Goal: Task Accomplishment & Management: Use online tool/utility

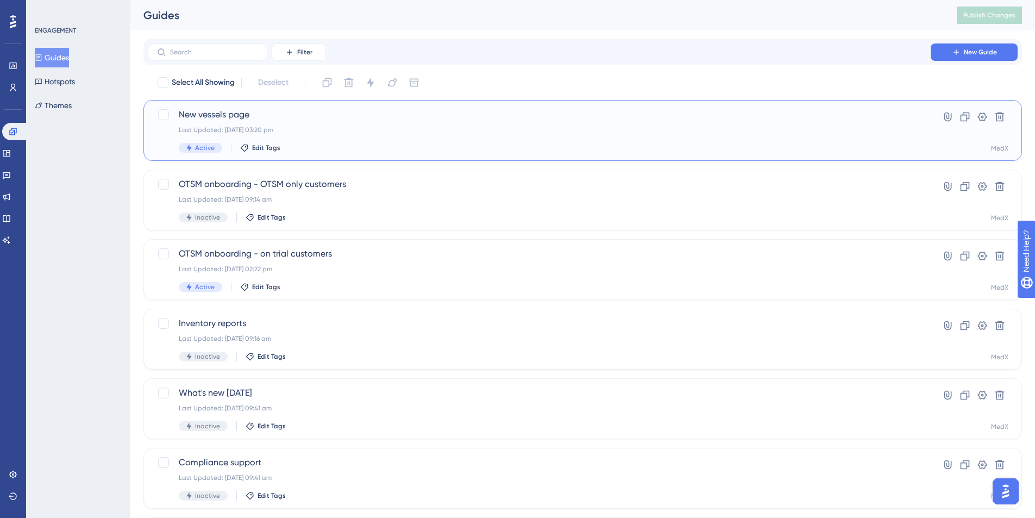
click at [370, 123] on div "New vessels page Last Updated: [DATE] 03:20 pm Active Edit Tags" at bounding box center [539, 130] width 721 height 45
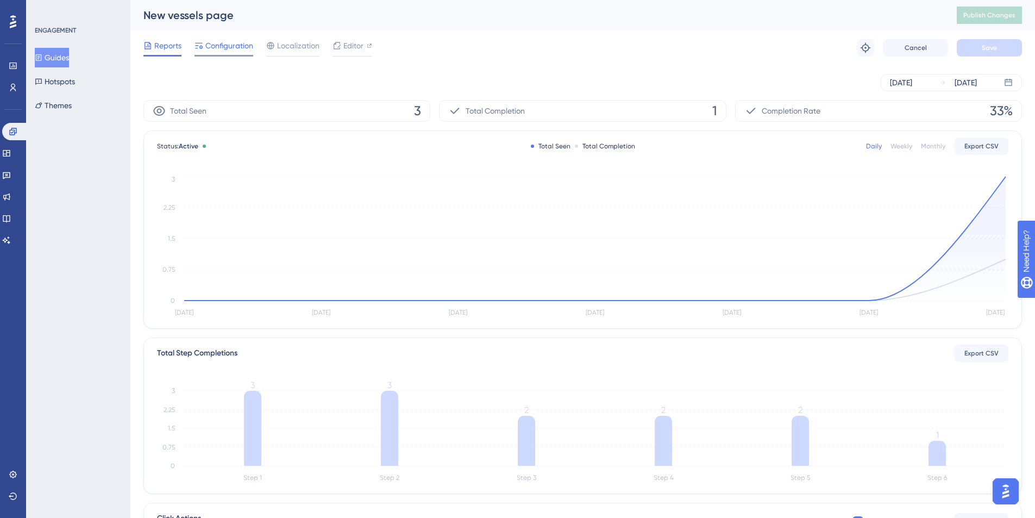
click at [218, 49] on span "Configuration" at bounding box center [229, 45] width 48 height 13
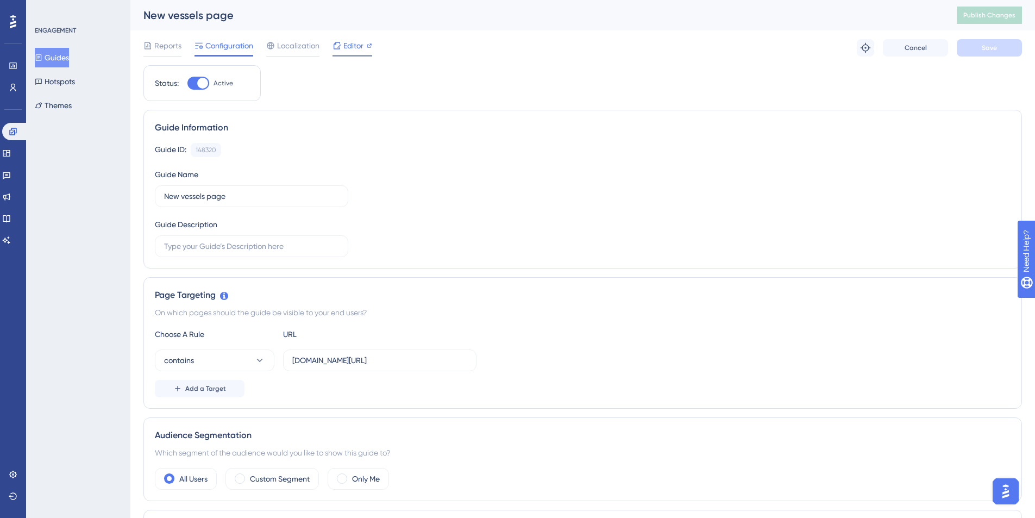
click at [354, 45] on span "Editor" at bounding box center [353, 45] width 20 height 13
click at [994, 11] on span "Publish Changes" at bounding box center [989, 15] width 52 height 9
click at [149, 42] on icon at bounding box center [147, 45] width 7 height 7
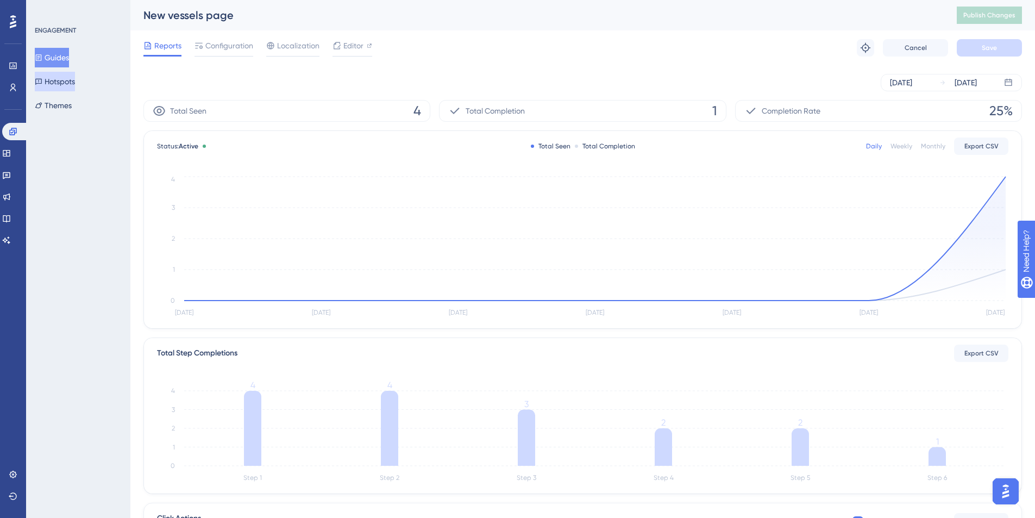
click at [72, 81] on button "Hotspots" at bounding box center [55, 82] width 40 height 20
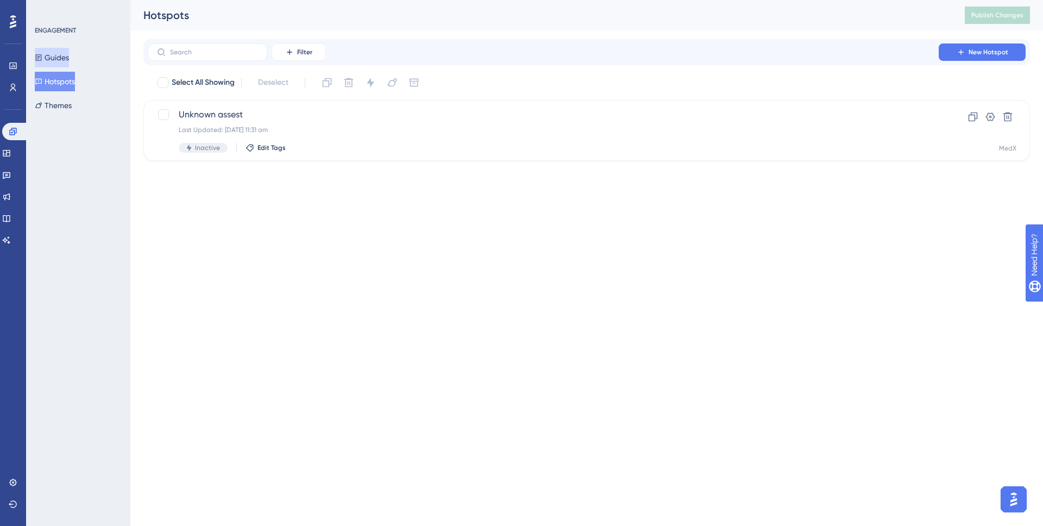
click at [60, 64] on button "Guides" at bounding box center [52, 58] width 34 height 20
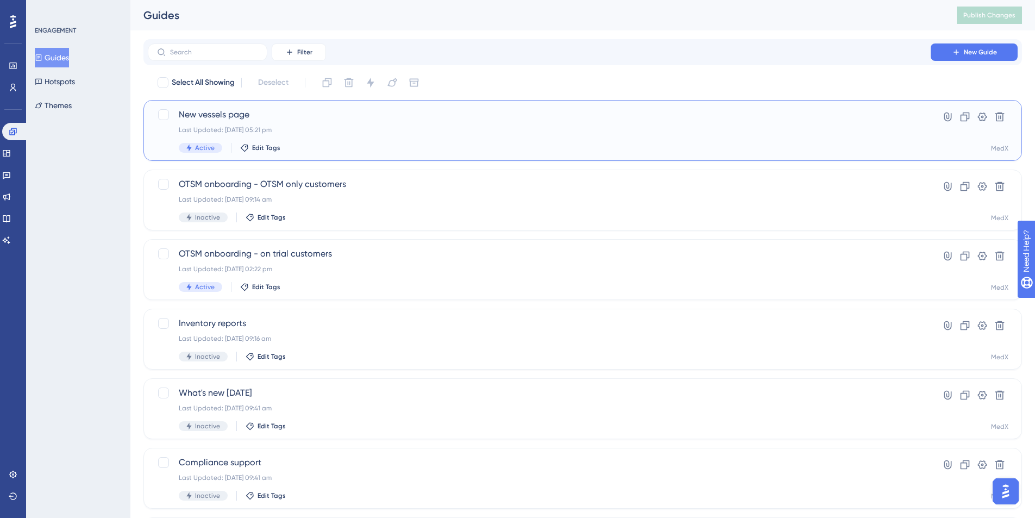
click at [353, 123] on div "New vessels page Last Updated: 19 Aug 2025 05:21 pm Active Edit Tags" at bounding box center [539, 130] width 721 height 45
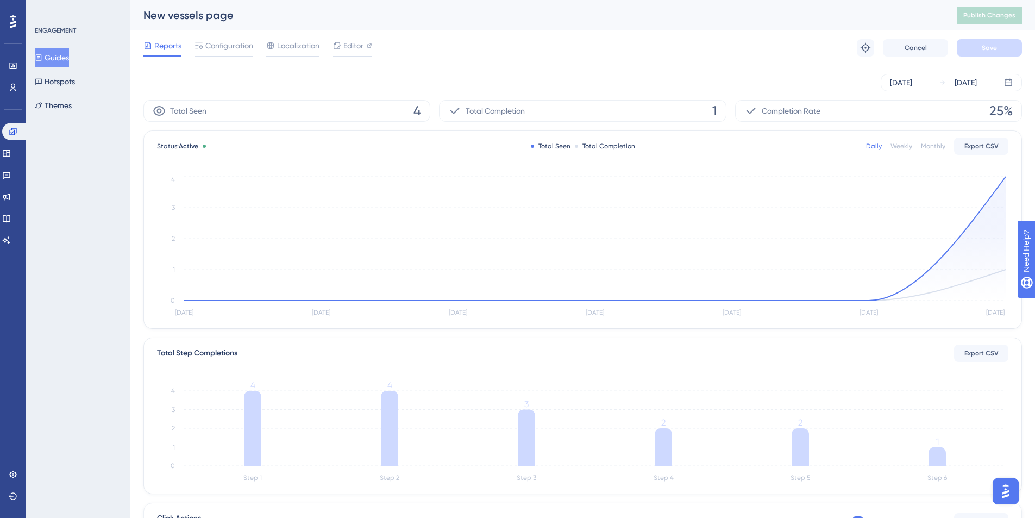
click at [413, 108] on span "4" at bounding box center [417, 110] width 8 height 17
click at [996, 186] on icon "Aug 13 Aug 14 Aug 15 Aug 16 Aug 17 Aug 18 Aug 19 0 1 2 3 4" at bounding box center [582, 247] width 851 height 146
click at [975, 238] on icon at bounding box center [594, 239] width 821 height 124
click at [1003, 178] on circle at bounding box center [1005, 176] width 9 height 9
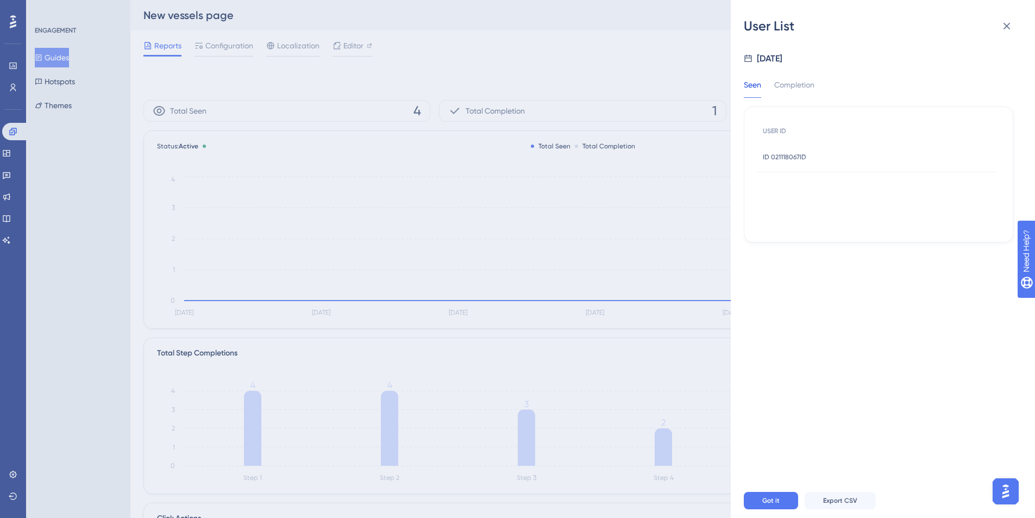
click at [791, 154] on span "ID 021118067ID" at bounding box center [784, 157] width 43 height 9
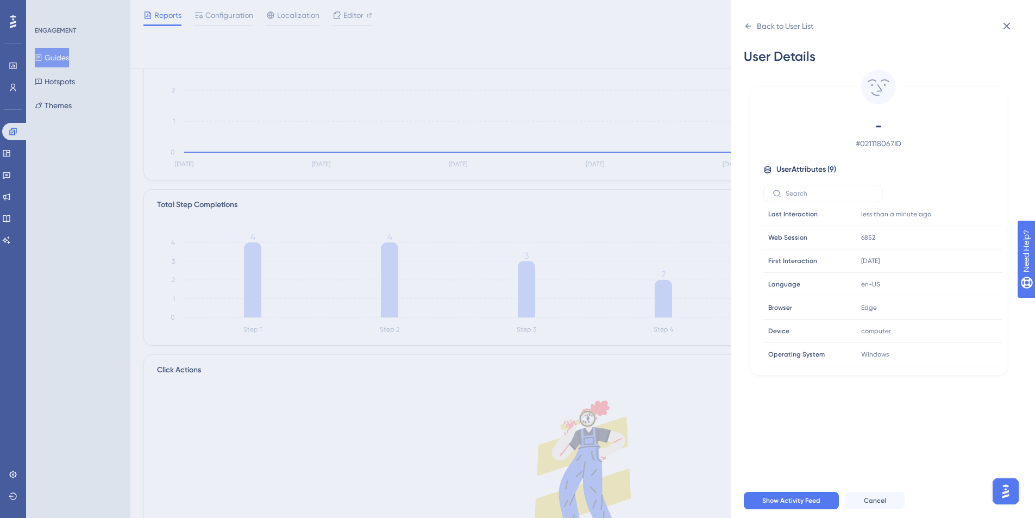
scroll to position [200, 0]
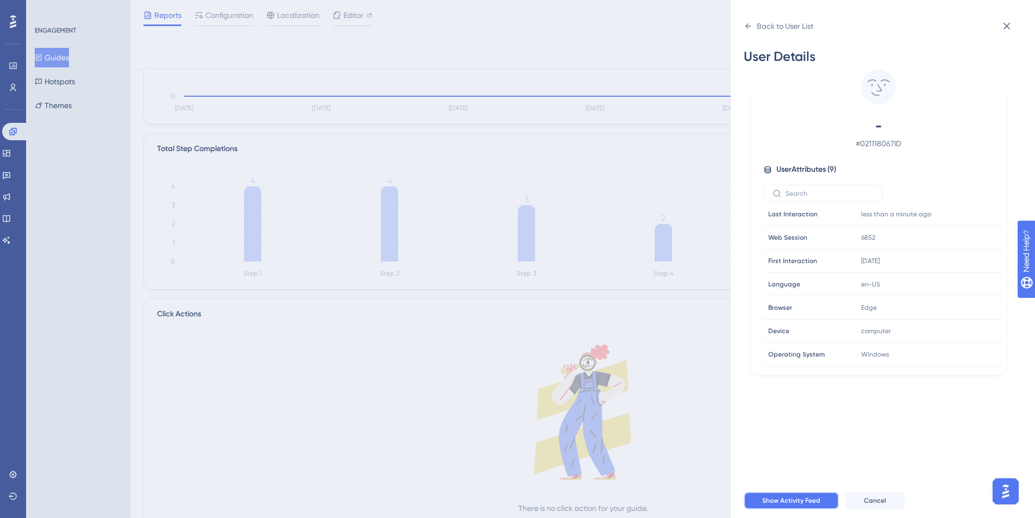
click at [814, 505] on span "Show Activity Feed" at bounding box center [791, 500] width 58 height 9
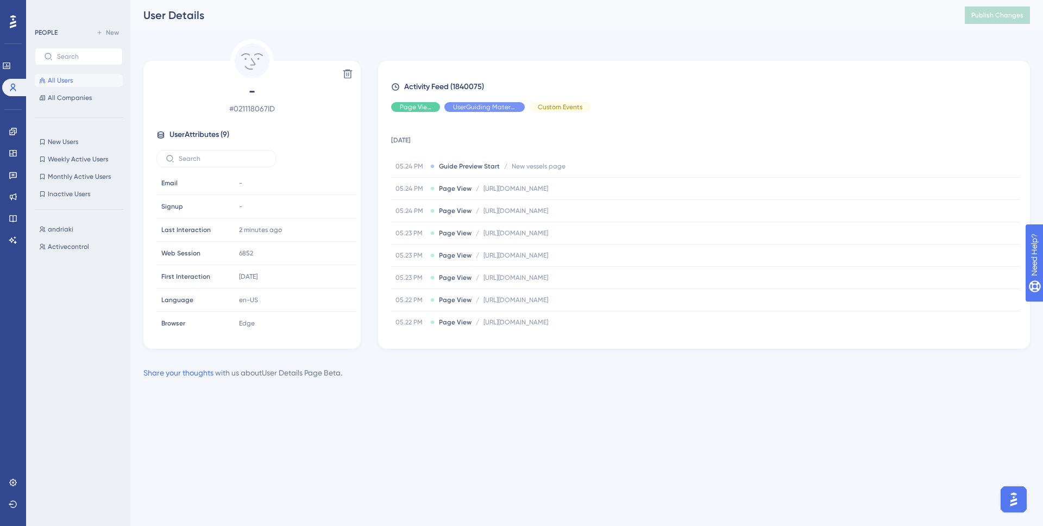
click at [237, 22] on div "User Details" at bounding box center [540, 15] width 794 height 15
click at [11, 67] on icon at bounding box center [6, 65] width 9 height 9
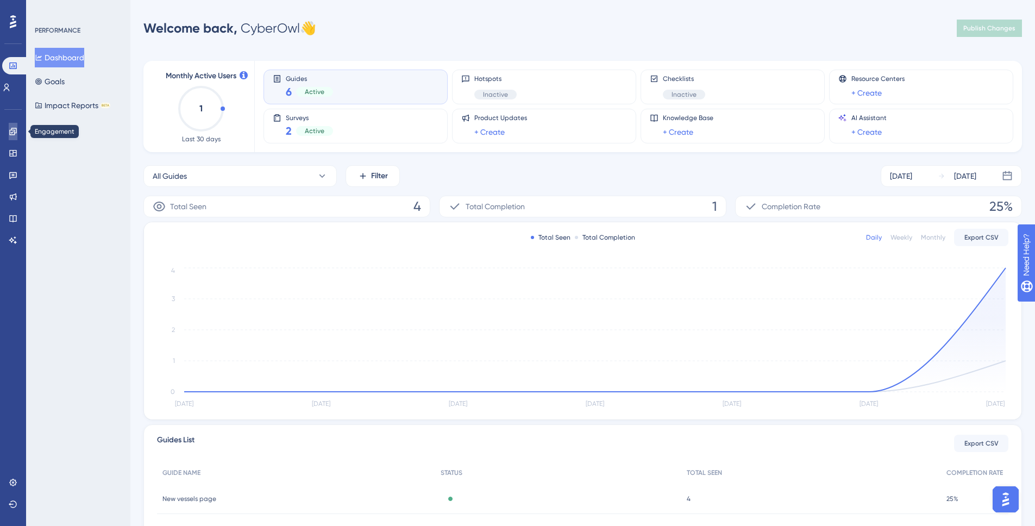
click at [14, 130] on icon at bounding box center [12, 131] width 7 height 7
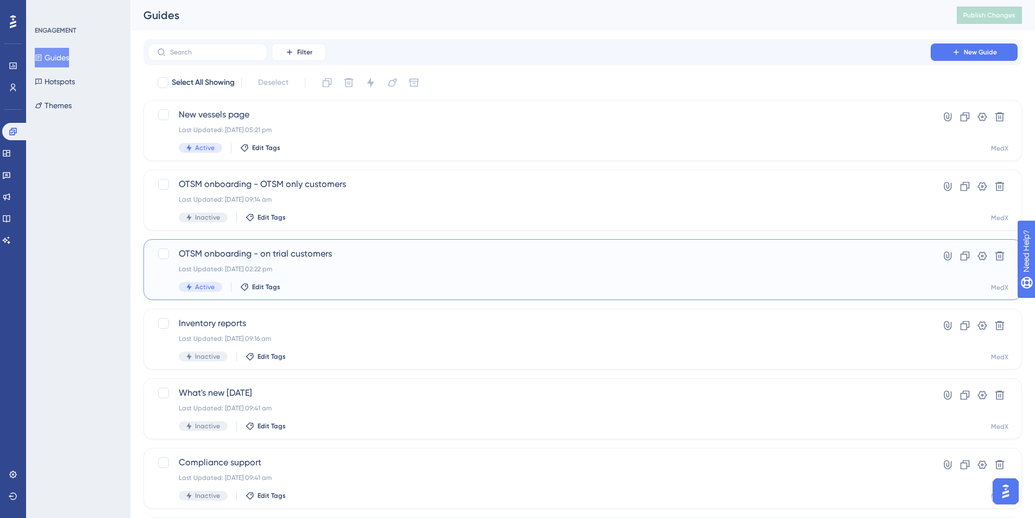
click at [367, 270] on div "Last Updated: 19 Aug 2025 02:22 pm" at bounding box center [539, 269] width 721 height 9
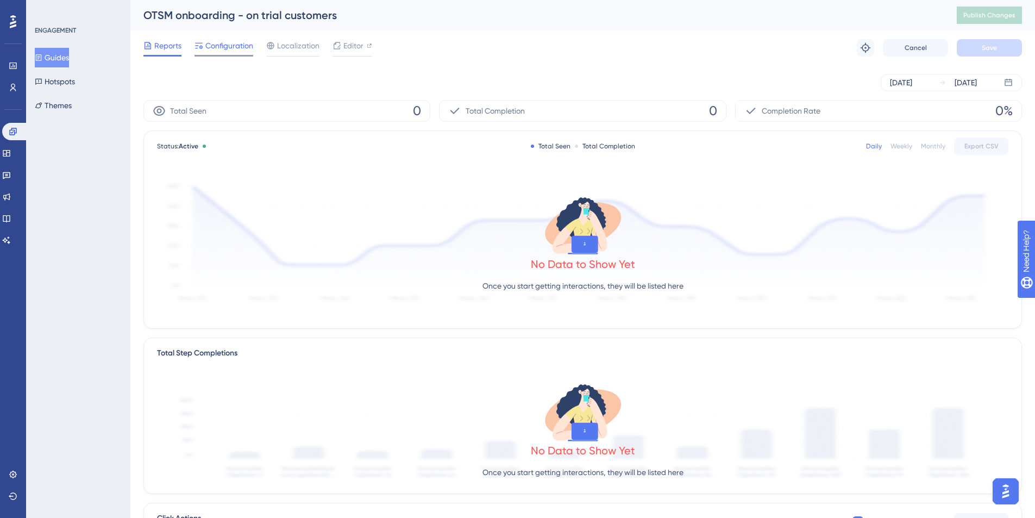
click at [232, 47] on span "Configuration" at bounding box center [229, 45] width 48 height 13
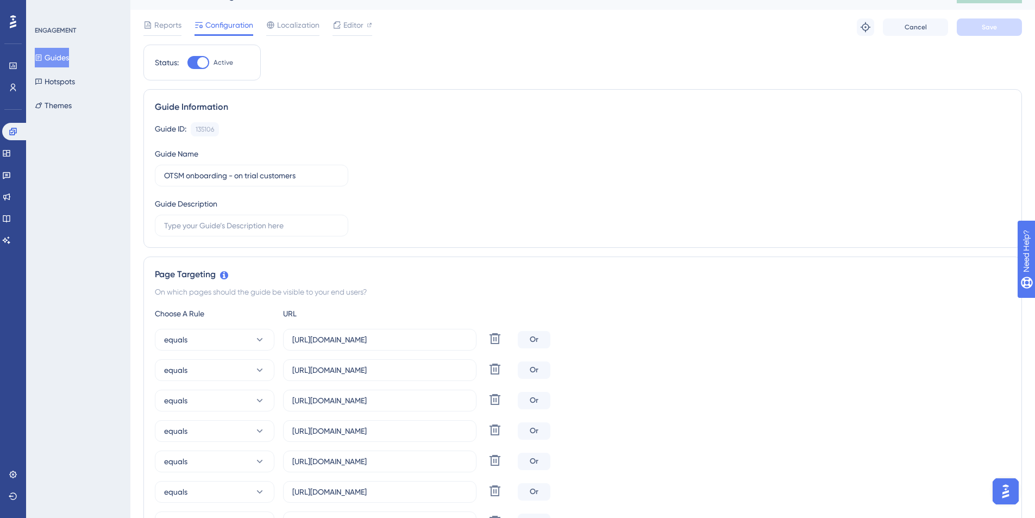
scroll to position [77, 0]
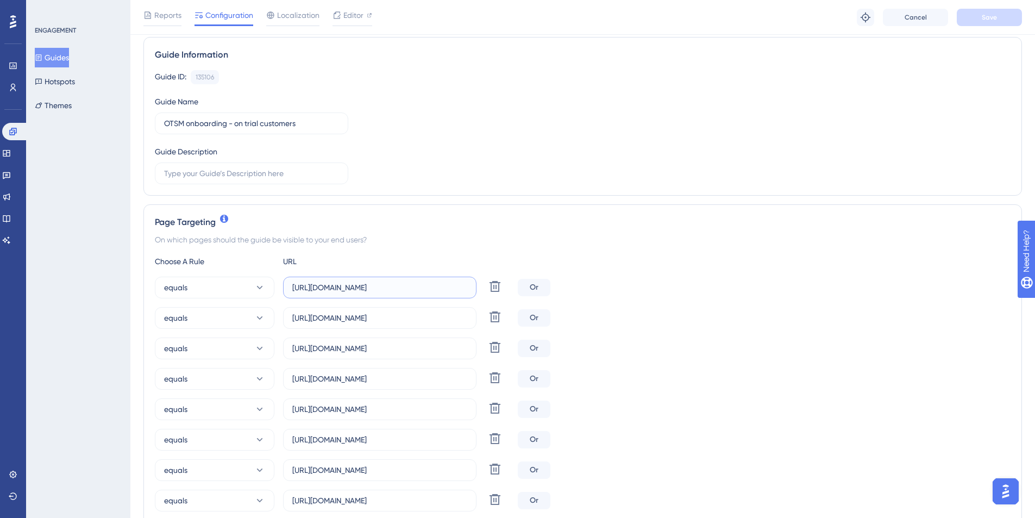
click at [416, 292] on input "https://medulla.owl-dev.cyberowl.io/ot-inventory-vessels" at bounding box center [379, 287] width 175 height 12
drag, startPoint x: 380, startPoint y: 287, endPoint x: 477, endPoint y: 288, distance: 97.2
click at [477, 288] on div "equals https://medulla.owl-dev.cyberowl.io/ot-inventory-vessels Delete" at bounding box center [334, 288] width 359 height 22
click at [42, 57] on icon at bounding box center [39, 58] width 8 height 8
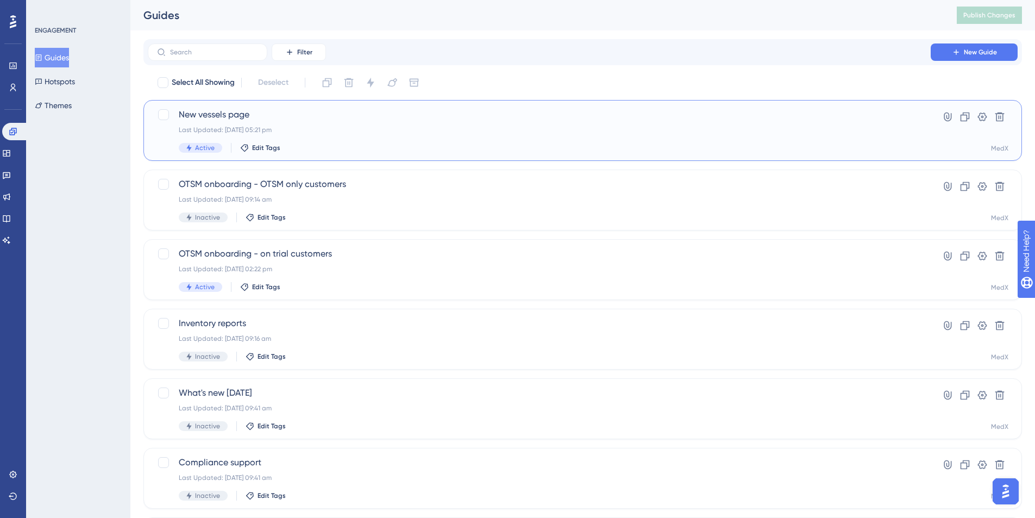
click at [413, 134] on div "New vessels page Last Updated: 19 Aug 2025 05:21 pm Active Edit Tags" at bounding box center [539, 130] width 721 height 45
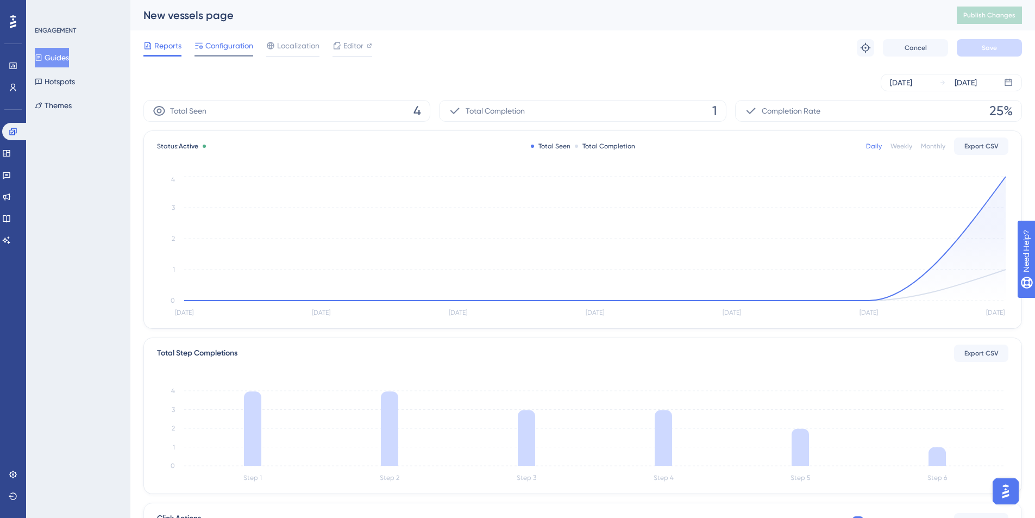
click at [221, 50] on span "Configuration" at bounding box center [229, 45] width 48 height 13
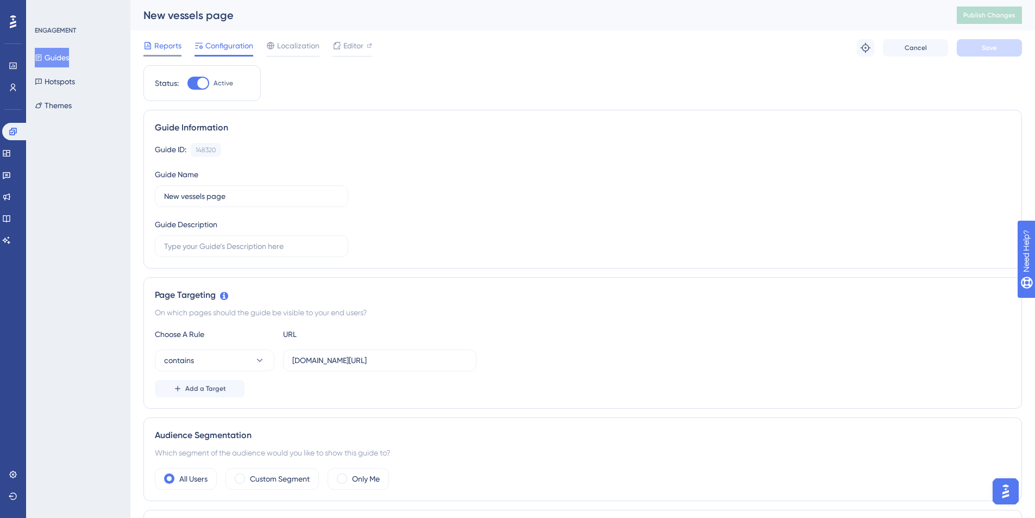
click at [171, 49] on span "Reports" at bounding box center [167, 45] width 27 height 13
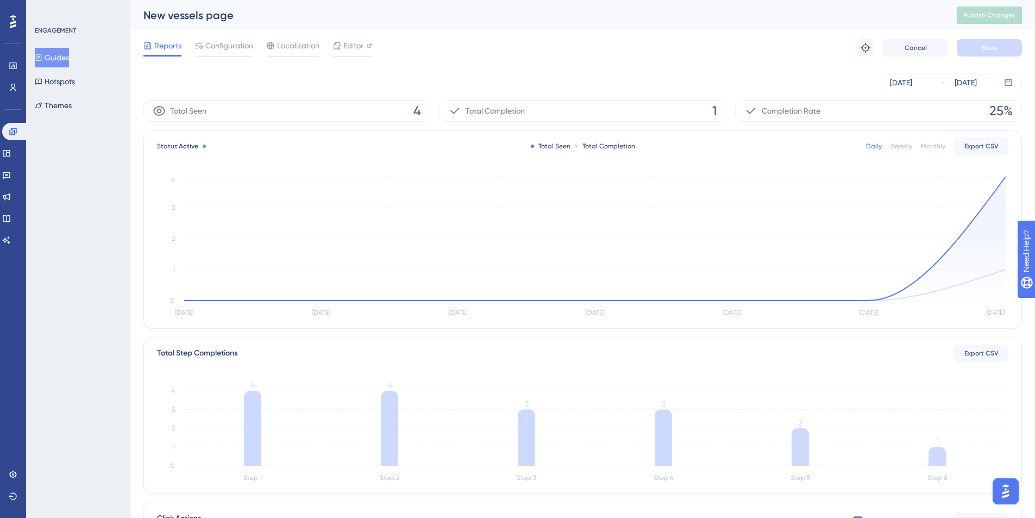
click at [56, 60] on button "Guides" at bounding box center [52, 58] width 34 height 20
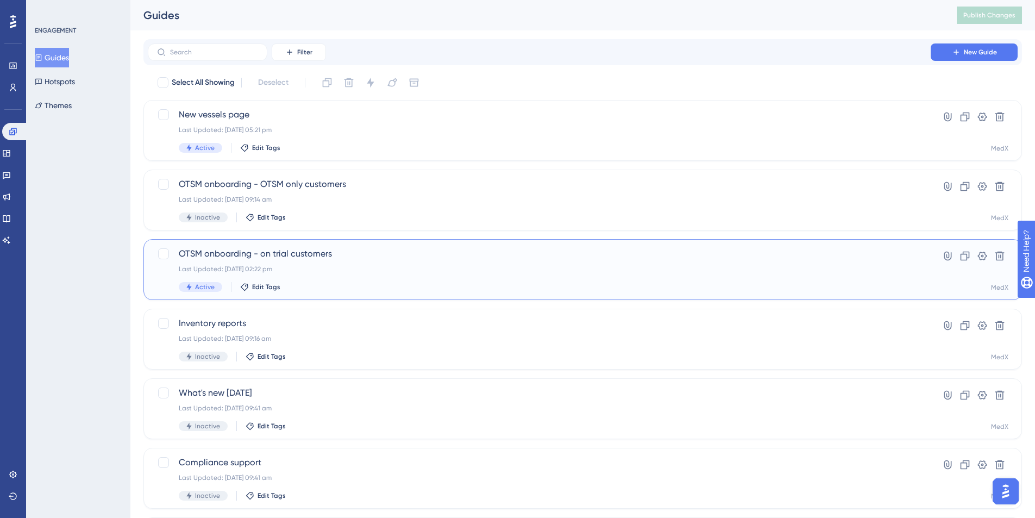
click at [370, 265] on div "Last Updated: 19 Aug 2025 02:22 pm" at bounding box center [539, 269] width 721 height 9
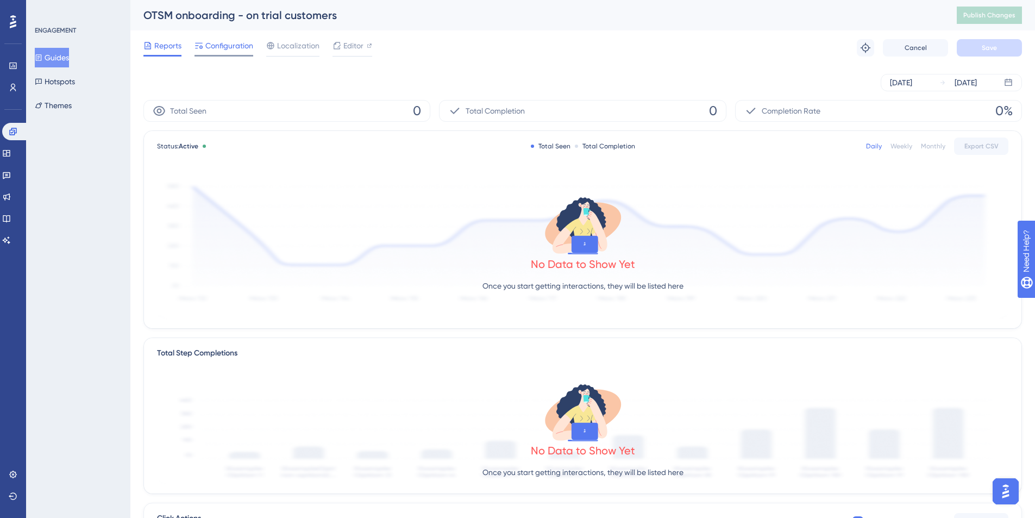
click at [227, 45] on span "Configuration" at bounding box center [229, 45] width 48 height 13
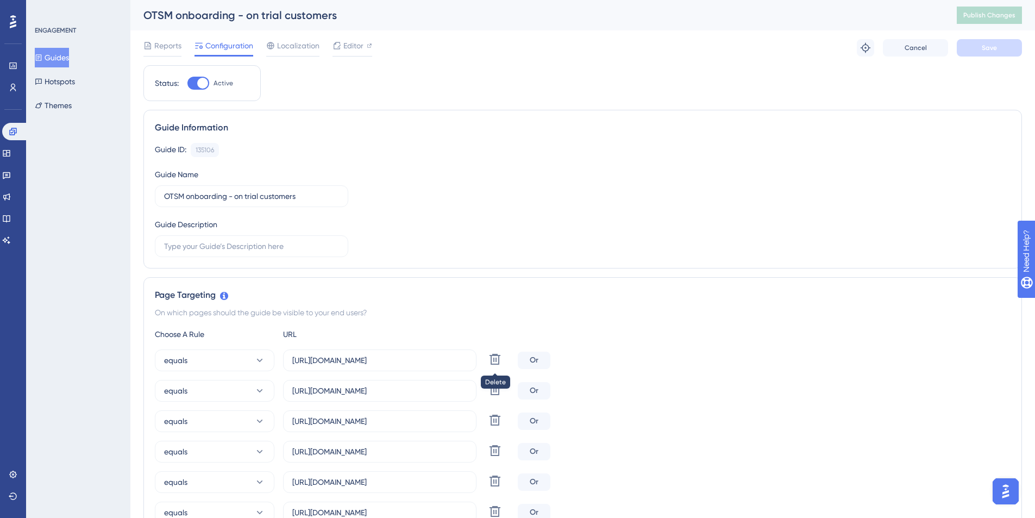
scroll to position [84, 0]
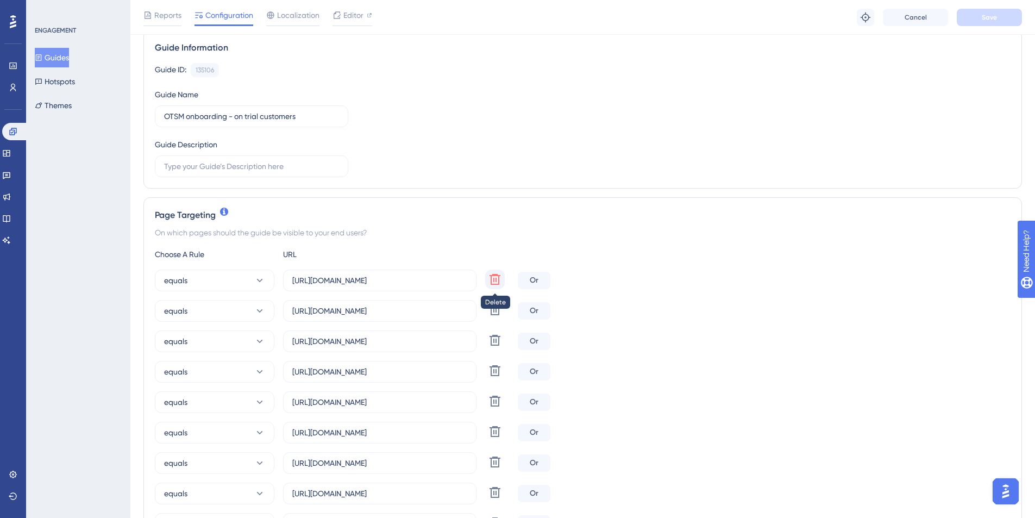
click at [490, 280] on icon at bounding box center [494, 279] width 13 height 13
type input "https://medulla.andriaki.cyberowl.io/ot-inventory-vessels"
type input "https://medulla.centrofin.cyberowl.io/ot-inventory-vessels"
type input "https://medulla.china-navigation.cyberowl.io/ot-inventory-vessels"
type input "https://medulla.trial.cyberowl.io/ot-inventory-vessels"
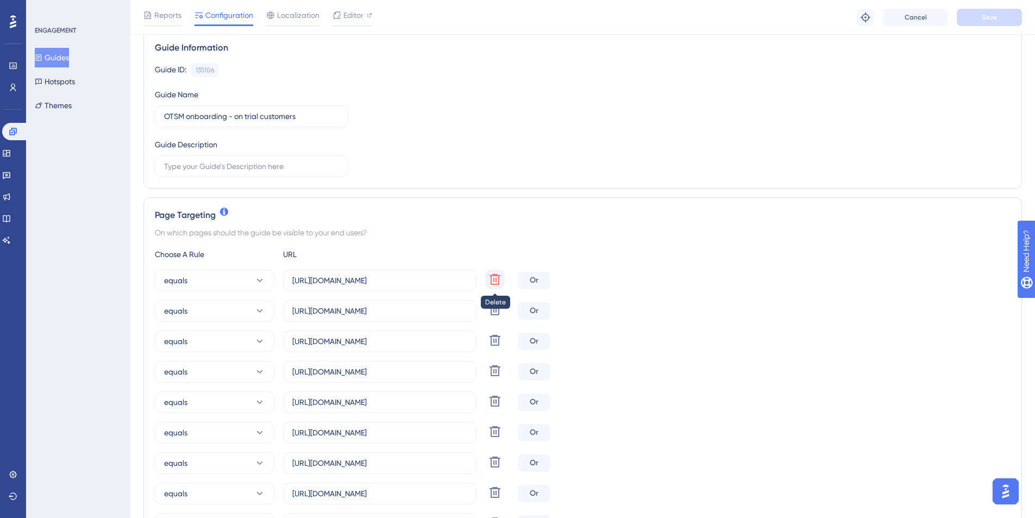
type input "https://medulla.chios-navigation.cyberowl.io/ot-inventory-vessels"
type input "https://medulla.cmb-aesm.cyberowl.io/ot-inventory-vessels"
type input "https://medulla.dalex-shipping.cyberowl.io/ot-inventory-vessels"
type input "https://medulla.eletson.cyberowl.io/ot-inventory-vessels"
type input "https://medulla.enesel.cyberowl.io/ot-inventory-vessels"
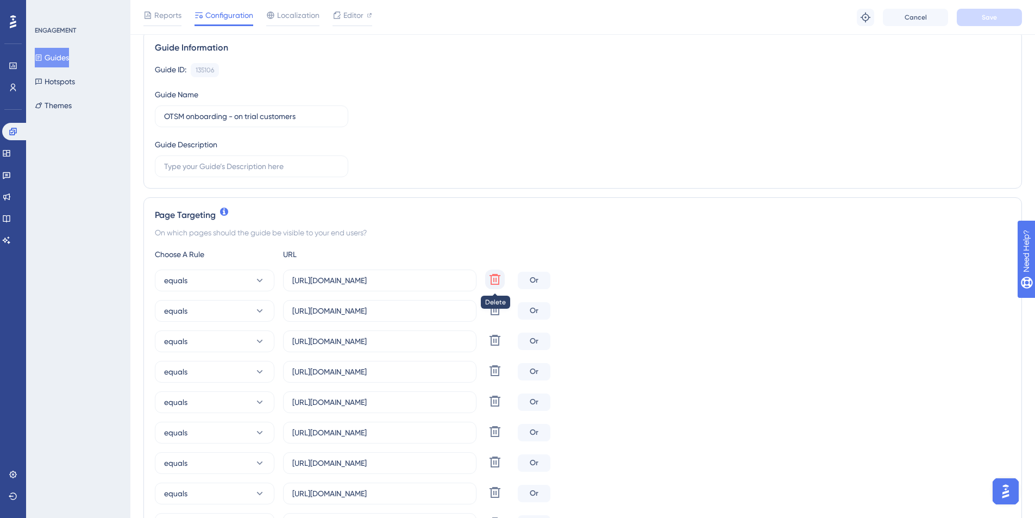
type input "https://medulla.euronav.cyberowl.io/ot-inventory-vessels"
type input "https://medulla.hmm.cyberowl.io/ot-inventory-vessels"
type input "https://medulla.hls.cyberowl.io/ot-inventory-vessels"
type input "https://medulla.kline.cyberowl.io/ot-inventory-vessels"
type input "https://medulla.kuok.cyberowl.io/ot-inventory-vessels"
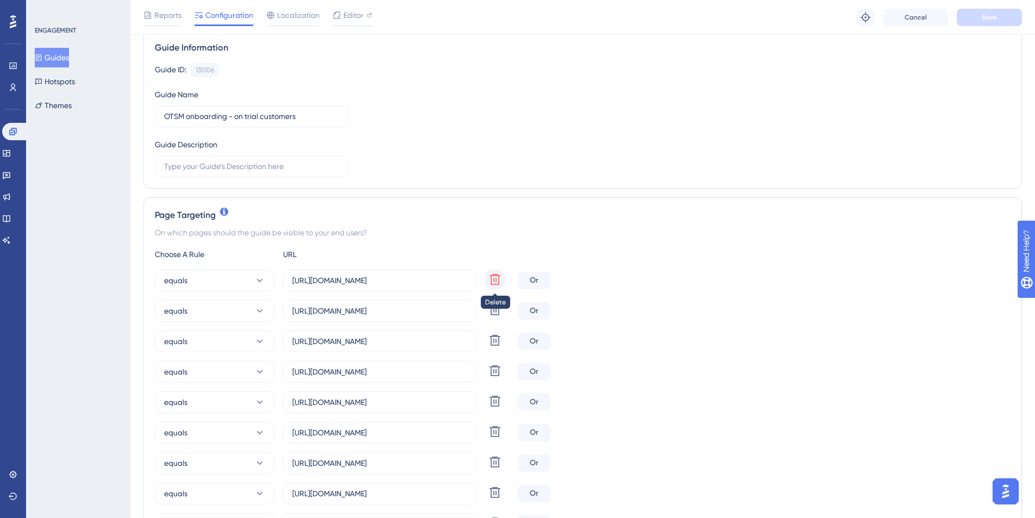
type input "https://medulla.lemissoler.cyberowl.io/ot-inventory-vessels"
type input "https://medulla.marinesat.cyberowl.io/ot-inventory-vessels"
type input "https://medulla.metrostar.cyberowl.io/ot-inventory-vessels"
type input "https://medulla.mol.cyberowl.io/ot-inventory-vessels"
type input "https://medulla.navarone.cyberowl.io/ot-inventory-vessels"
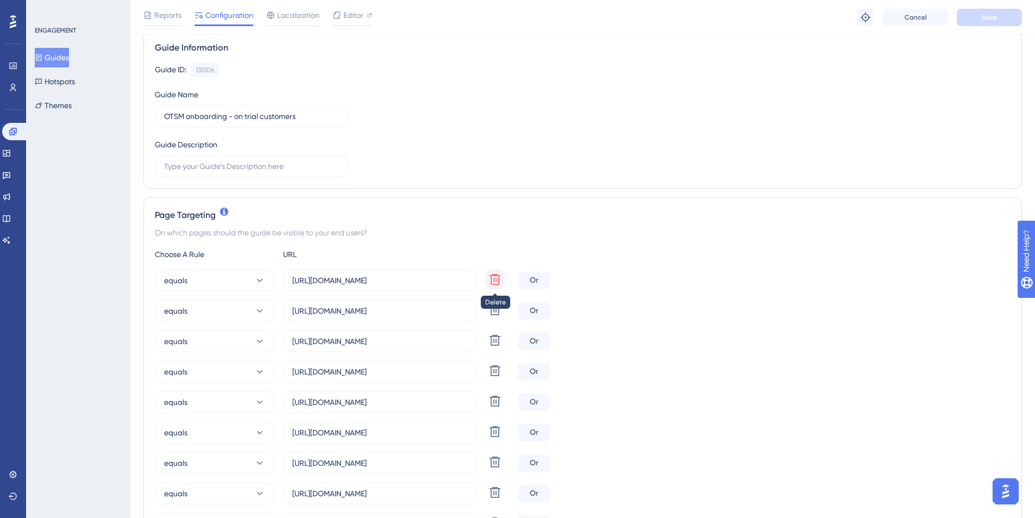
type input "https://medulla.norstar.cyberowl.io/ot-inventory-vessels"
type input "https://medulla.pil.cyberowl.io/ot-inventory-vessels"
type input "https://medulla.pleiades.cyberowl.io/ot-inventory-vessels"
type input "https://medulla.portline.cyberowl.io/ot-inventory-vessels"
type input "https://medulla.rocktree.cyberowl.io/ot-inventory-vessels"
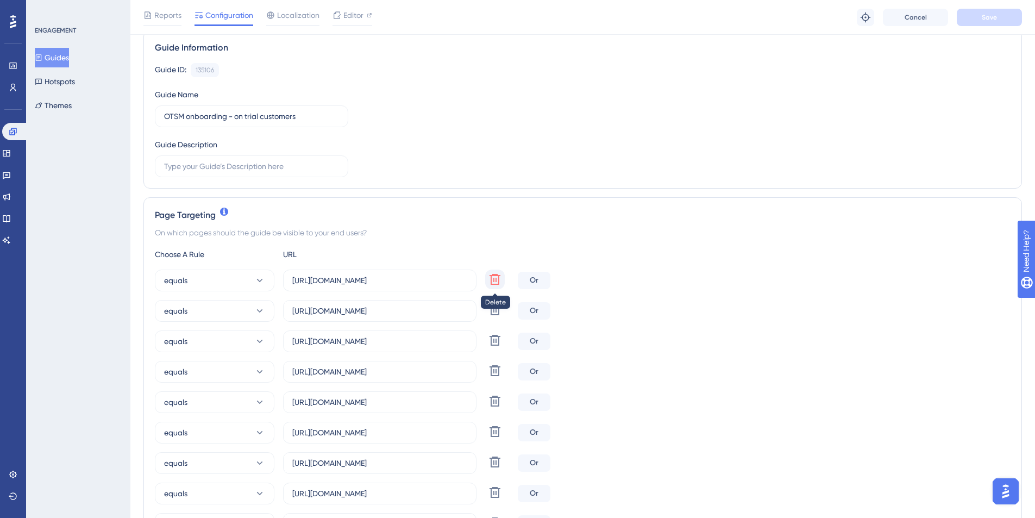
type input "https://medulla.seaspan.cyberowl.io/ot-inventory-vessels"
type input "https://medulla.sk-shipping.cyberowl.io/ot-inventory-vessels"
type input "https://medulla.smt-shipping.cyberowl.io/ot-inventory-vessels"
type input "https://medulla.starbulk.cyberowl.io/ot-inventory-vessels"
type input "https://medulla.tufton.cyberowl.io/ot-inventory-vessels"
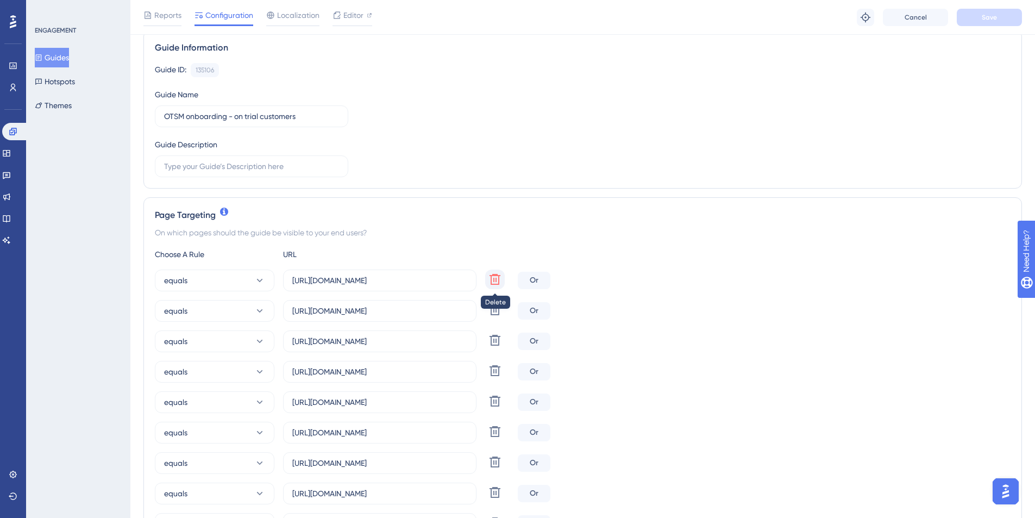
type input "https://medulla.tufton-bsm.cyberowl.io/ot-inventory-vessels"
type input "https://medulla.tufton-nomikos.cyberowl.io/ot-inventory-vessels"
type input "https://medulla.seanergy.cyberowl.io/ot-inventory-vessels"
type input "https://medulla.staging.cyberowl.io/ot-inventory-vessels"
type input "https://medulla.demo-02.cyberowl.io/ot-inventory-vessels"
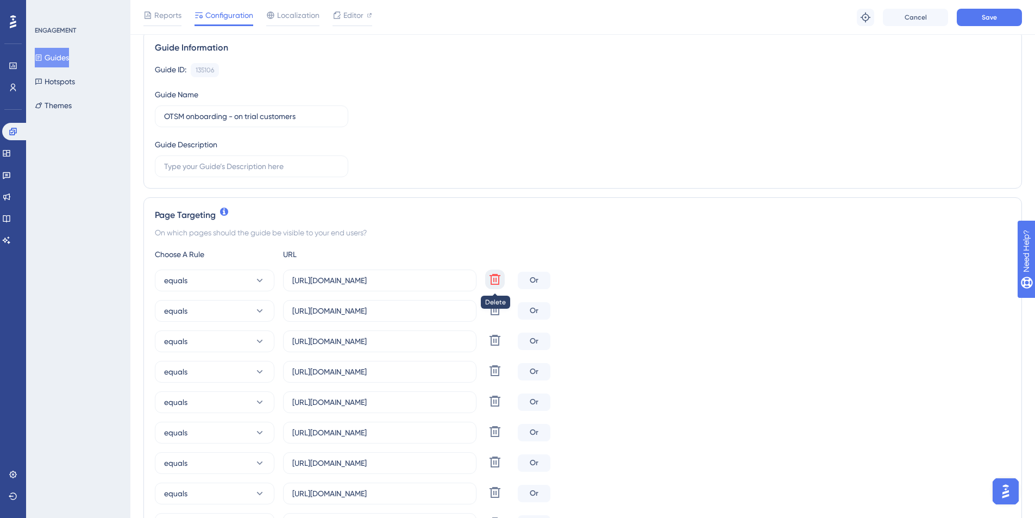
click at [490, 280] on icon at bounding box center [494, 279] width 13 height 13
type input "https://medulla.centrofin.cyberowl.io/ot-inventory-vessels"
type input "https://medulla.china-navigation.cyberowl.io/ot-inventory-vessels"
type input "https://medulla.trial.cyberowl.io/ot-inventory-vessels"
type input "https://medulla.chios-navigation.cyberowl.io/ot-inventory-vessels"
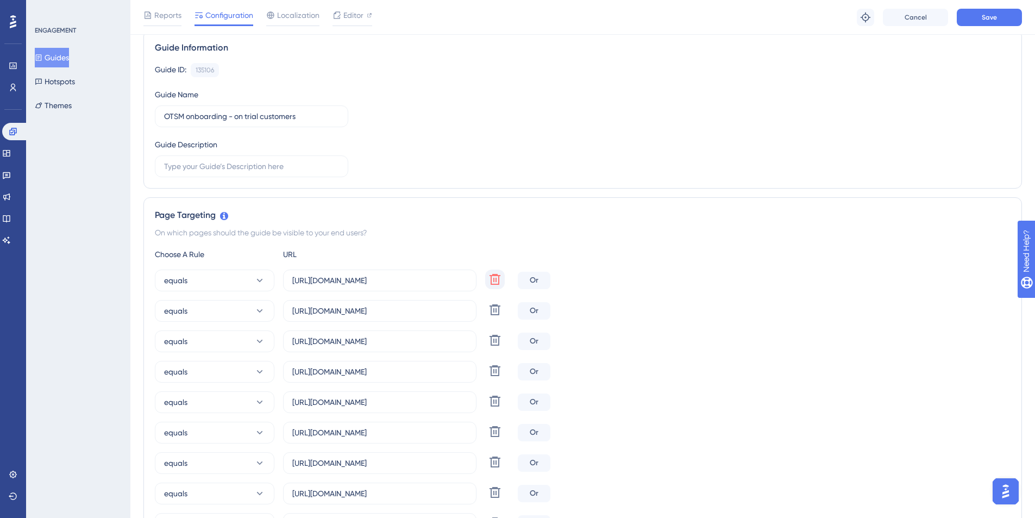
type input "https://medulla.cmb-aesm.cyberowl.io/ot-inventory-vessels"
type input "https://medulla.dalex-shipping.cyberowl.io/ot-inventory-vessels"
type input "https://medulla.eletson.cyberowl.io/ot-inventory-vessels"
type input "https://medulla.enesel.cyberowl.io/ot-inventory-vessels"
type input "https://medulla.euronav.cyberowl.io/ot-inventory-vessels"
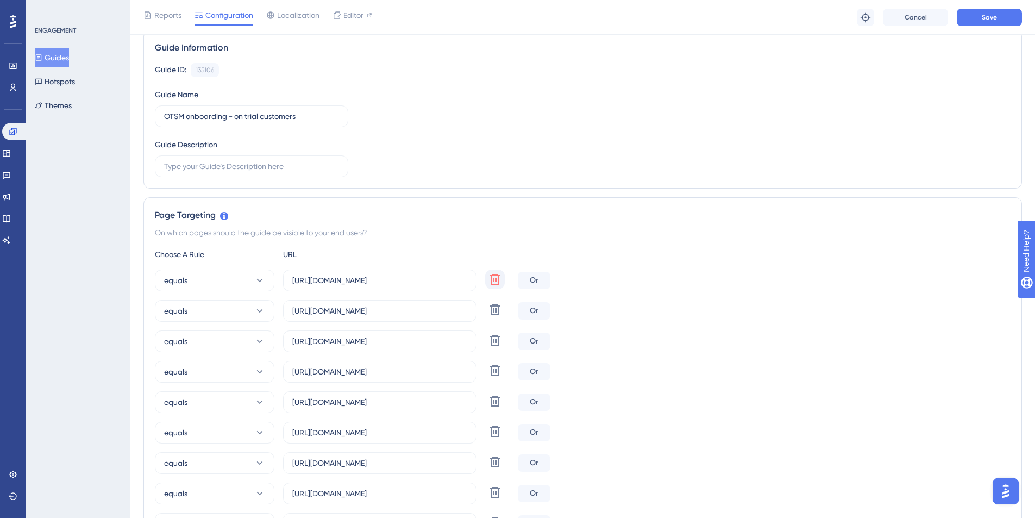
type input "https://medulla.hmm.cyberowl.io/ot-inventory-vessels"
type input "https://medulla.hls.cyberowl.io/ot-inventory-vessels"
type input "https://medulla.kline.cyberowl.io/ot-inventory-vessels"
type input "https://medulla.kuok.cyberowl.io/ot-inventory-vessels"
type input "https://medulla.lemissoler.cyberowl.io/ot-inventory-vessels"
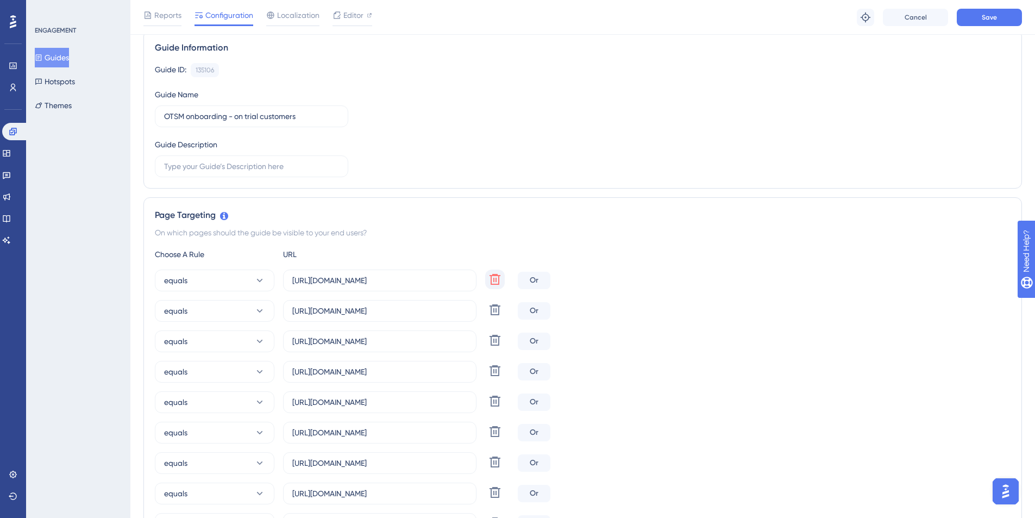
type input "https://medulla.marinesat.cyberowl.io/ot-inventory-vessels"
type input "https://medulla.metrostar.cyberowl.io/ot-inventory-vessels"
type input "https://medulla.mol.cyberowl.io/ot-inventory-vessels"
type input "https://medulla.navarone.cyberowl.io/ot-inventory-vessels"
type input "https://medulla.norstar.cyberowl.io/ot-inventory-vessels"
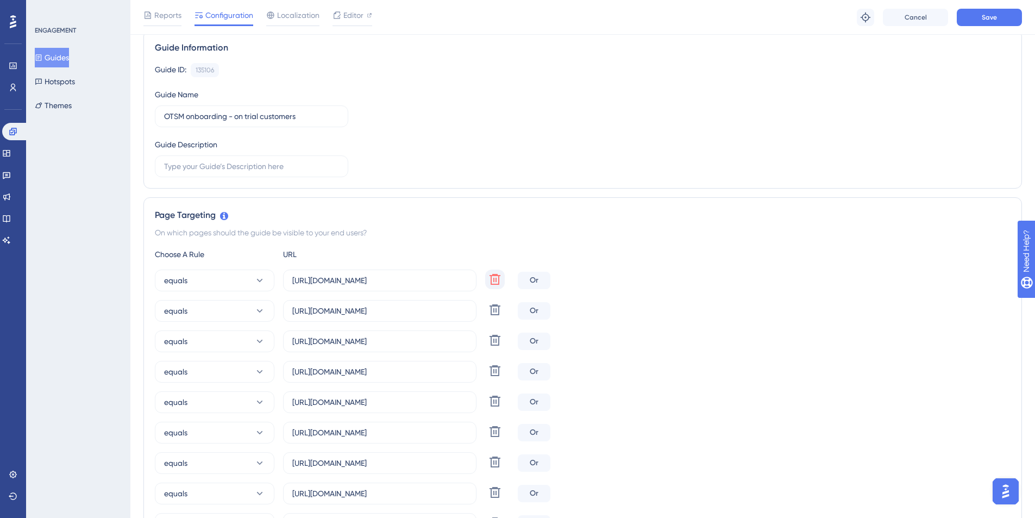
type input "https://medulla.pil.cyberowl.io/ot-inventory-vessels"
type input "https://medulla.pleiades.cyberowl.io/ot-inventory-vessels"
type input "https://medulla.portline.cyberowl.io/ot-inventory-vessels"
type input "https://medulla.rocktree.cyberowl.io/ot-inventory-vessels"
type input "https://medulla.seaspan.cyberowl.io/ot-inventory-vessels"
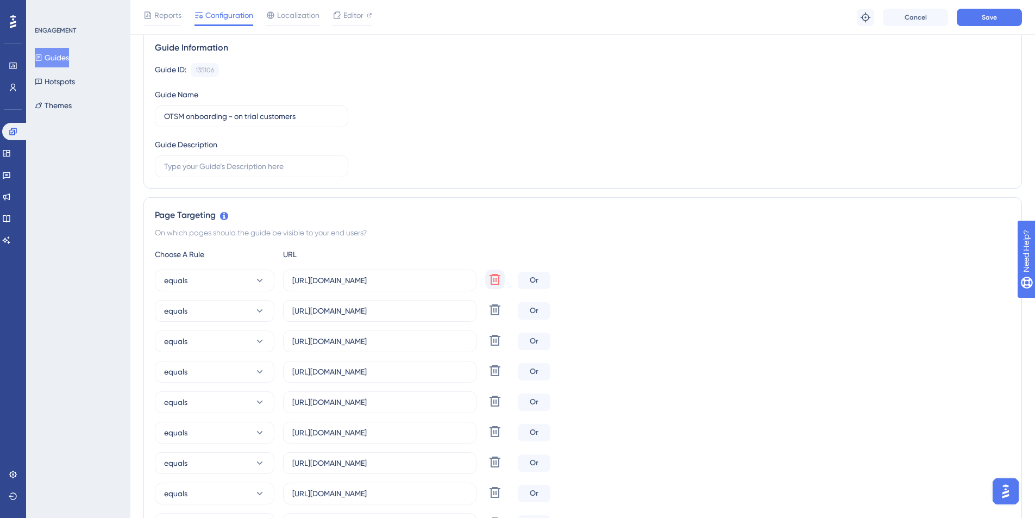
type input "https://medulla.sk-shipping.cyberowl.io/ot-inventory-vessels"
type input "https://medulla.smt-shipping.cyberowl.io/ot-inventory-vessels"
type input "https://medulla.starbulk.cyberowl.io/ot-inventory-vessels"
type input "https://medulla.tufton.cyberowl.io/ot-inventory-vessels"
type input "https://medulla.tufton-bsm.cyberowl.io/ot-inventory-vessels"
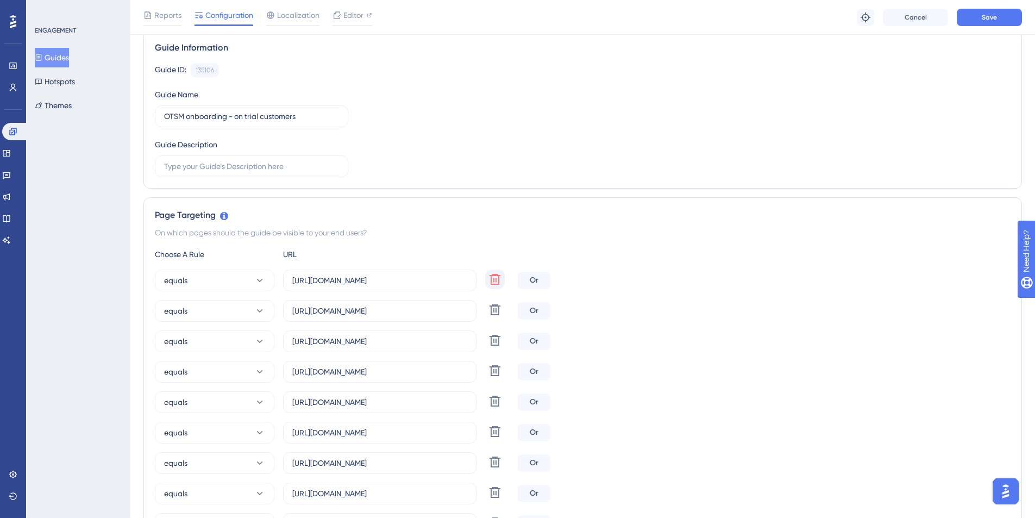
type input "https://medulla.tufton-nomikos.cyberowl.io/ot-inventory-vessels"
type input "https://medulla.seanergy.cyberowl.io/ot-inventory-vessels"
type input "https://medulla.staging.cyberowl.io/ot-inventory-vessels"
type input "https://medulla.demo-02.cyberowl.io/ot-inventory-vessels"
click at [490, 280] on icon at bounding box center [494, 279] width 13 height 13
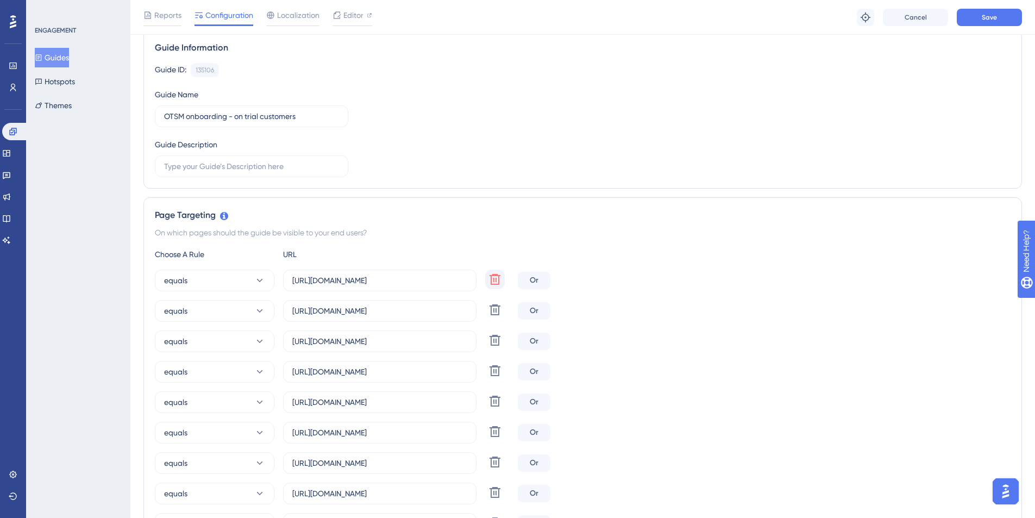
type input "https://medulla.china-navigation.cyberowl.io/ot-inventory-vessels"
type input "https://medulla.trial.cyberowl.io/ot-inventory-vessels"
type input "https://medulla.chios-navigation.cyberowl.io/ot-inventory-vessels"
type input "https://medulla.cmb-aesm.cyberowl.io/ot-inventory-vessels"
type input "https://medulla.dalex-shipping.cyberowl.io/ot-inventory-vessels"
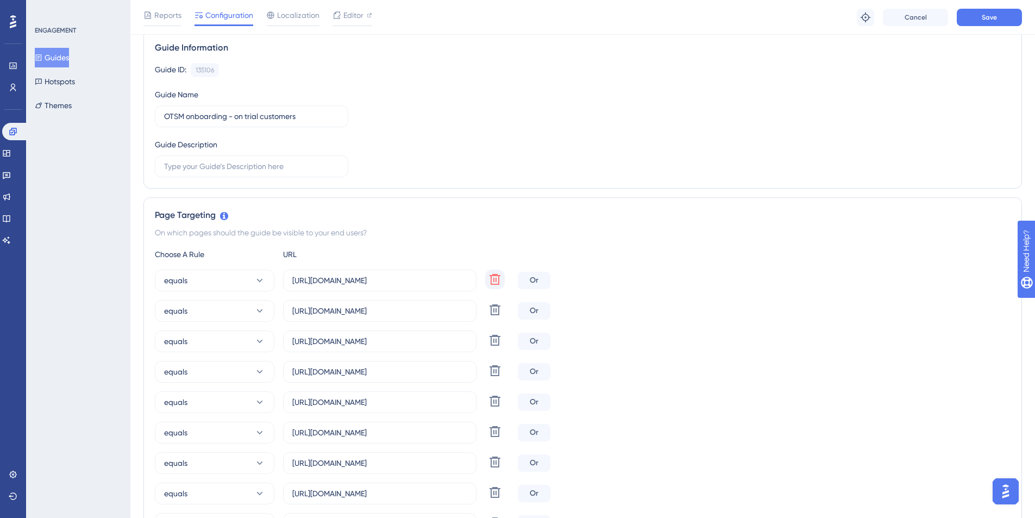
type input "https://medulla.eletson.cyberowl.io/ot-inventory-vessels"
type input "https://medulla.enesel.cyberowl.io/ot-inventory-vessels"
type input "https://medulla.euronav.cyberowl.io/ot-inventory-vessels"
type input "https://medulla.hmm.cyberowl.io/ot-inventory-vessels"
type input "https://medulla.hls.cyberowl.io/ot-inventory-vessels"
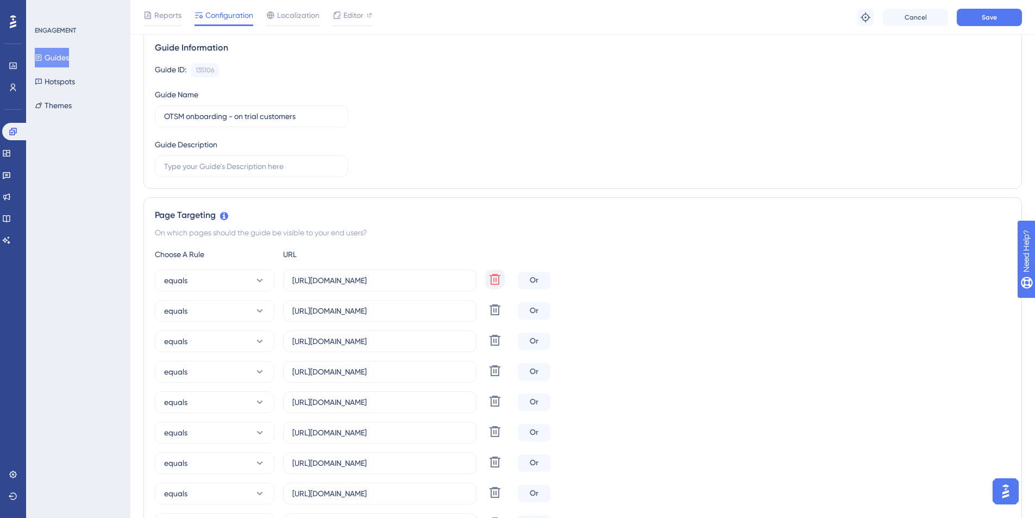
type input "https://medulla.kline.cyberowl.io/ot-inventory-vessels"
type input "https://medulla.kuok.cyberowl.io/ot-inventory-vessels"
type input "https://medulla.lemissoler.cyberowl.io/ot-inventory-vessels"
type input "https://medulla.marinesat.cyberowl.io/ot-inventory-vessels"
type input "https://medulla.metrostar.cyberowl.io/ot-inventory-vessels"
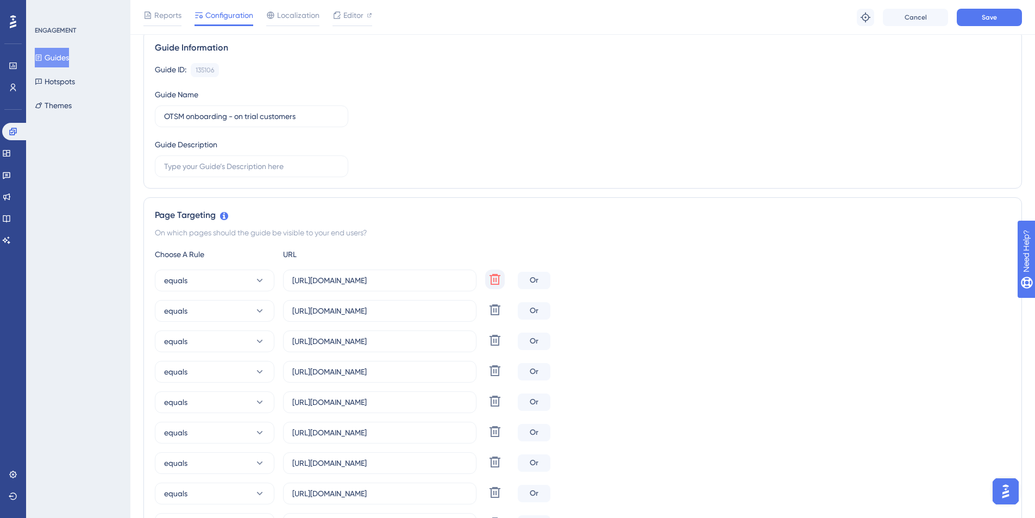
type input "https://medulla.mol.cyberowl.io/ot-inventory-vessels"
type input "https://medulla.navarone.cyberowl.io/ot-inventory-vessels"
type input "https://medulla.norstar.cyberowl.io/ot-inventory-vessels"
type input "https://medulla.pil.cyberowl.io/ot-inventory-vessels"
type input "https://medulla.pleiades.cyberowl.io/ot-inventory-vessels"
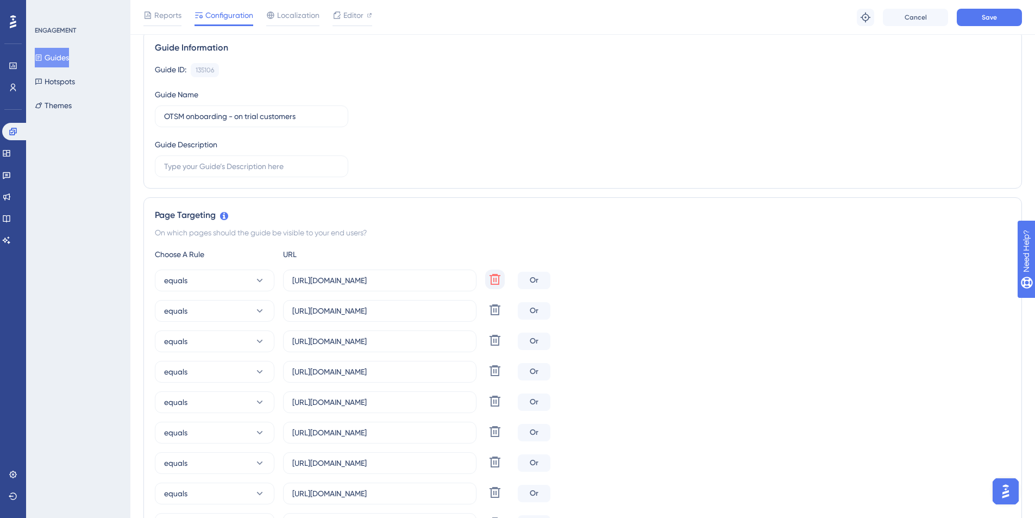
type input "https://medulla.portline.cyberowl.io/ot-inventory-vessels"
type input "https://medulla.rocktree.cyberowl.io/ot-inventory-vessels"
type input "https://medulla.seaspan.cyberowl.io/ot-inventory-vessels"
type input "https://medulla.sk-shipping.cyberowl.io/ot-inventory-vessels"
type input "https://medulla.smt-shipping.cyberowl.io/ot-inventory-vessels"
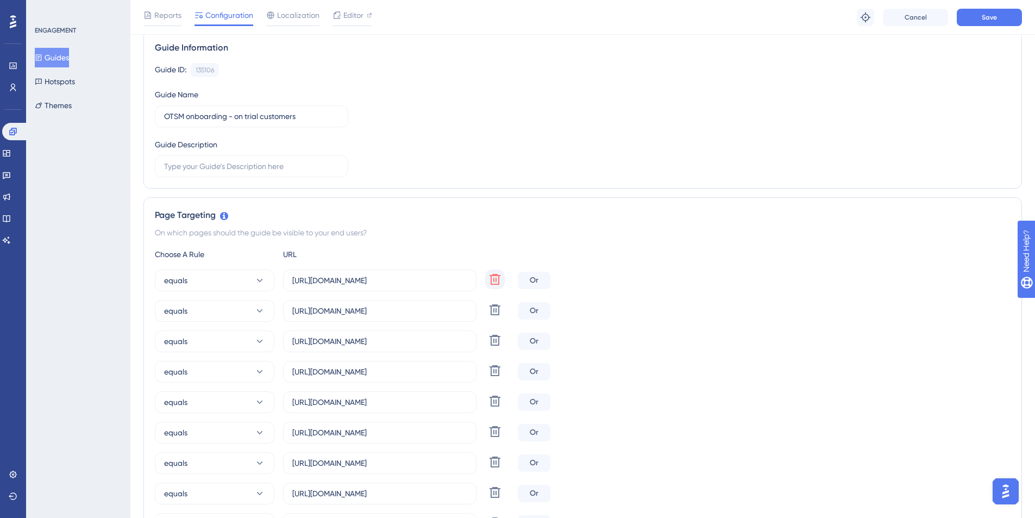
type input "https://medulla.starbulk.cyberowl.io/ot-inventory-vessels"
type input "https://medulla.tufton.cyberowl.io/ot-inventory-vessels"
type input "https://medulla.tufton-bsm.cyberowl.io/ot-inventory-vessels"
type input "https://medulla.tufton-nomikos.cyberowl.io/ot-inventory-vessels"
type input "https://medulla.seanergy.cyberowl.io/ot-inventory-vessels"
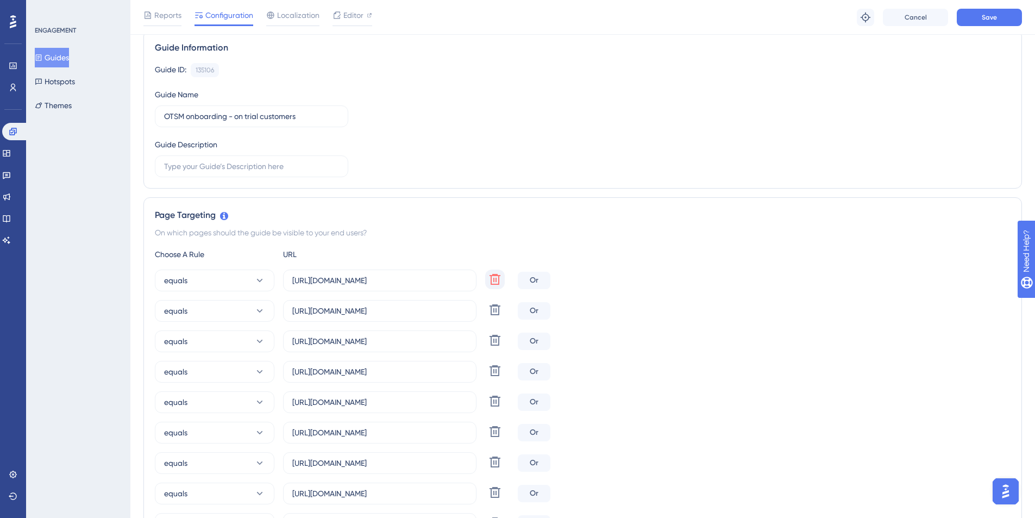
type input "https://medulla.staging.cyberowl.io/ot-inventory-vessels"
type input "https://medulla.demo-02.cyberowl.io/ot-inventory-vessels"
click at [490, 280] on icon at bounding box center [494, 279] width 13 height 13
type input "https://medulla.trial.cyberowl.io/ot-inventory-vessels"
type input "https://medulla.chios-navigation.cyberowl.io/ot-inventory-vessels"
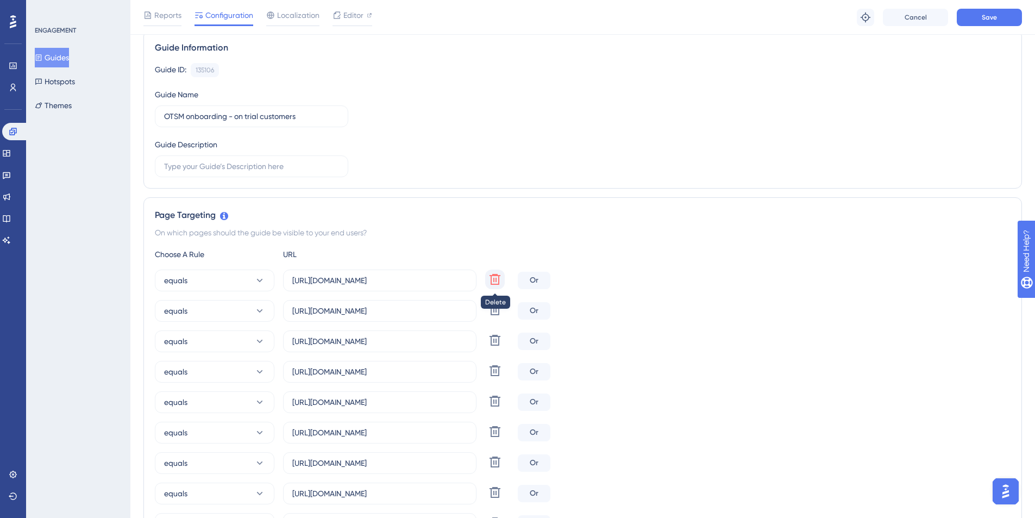
type input "https://medulla.cmb-aesm.cyberowl.io/ot-inventory-vessels"
type input "https://medulla.dalex-shipping.cyberowl.io/ot-inventory-vessels"
type input "https://medulla.eletson.cyberowl.io/ot-inventory-vessels"
type input "https://medulla.enesel.cyberowl.io/ot-inventory-vessels"
type input "https://medulla.euronav.cyberowl.io/ot-inventory-vessels"
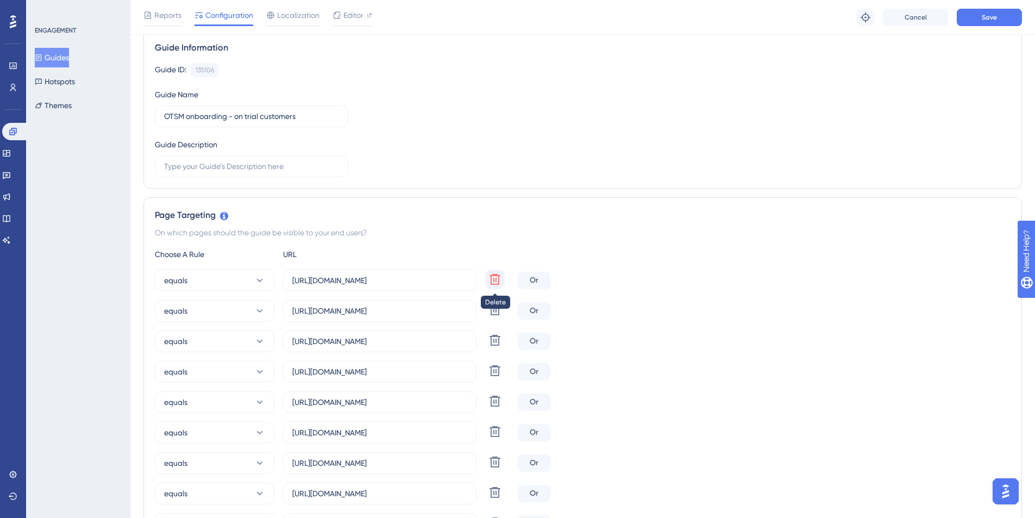
type input "https://medulla.hmm.cyberowl.io/ot-inventory-vessels"
type input "https://medulla.hls.cyberowl.io/ot-inventory-vessels"
type input "https://medulla.kline.cyberowl.io/ot-inventory-vessels"
type input "https://medulla.kuok.cyberowl.io/ot-inventory-vessels"
type input "https://medulla.lemissoler.cyberowl.io/ot-inventory-vessels"
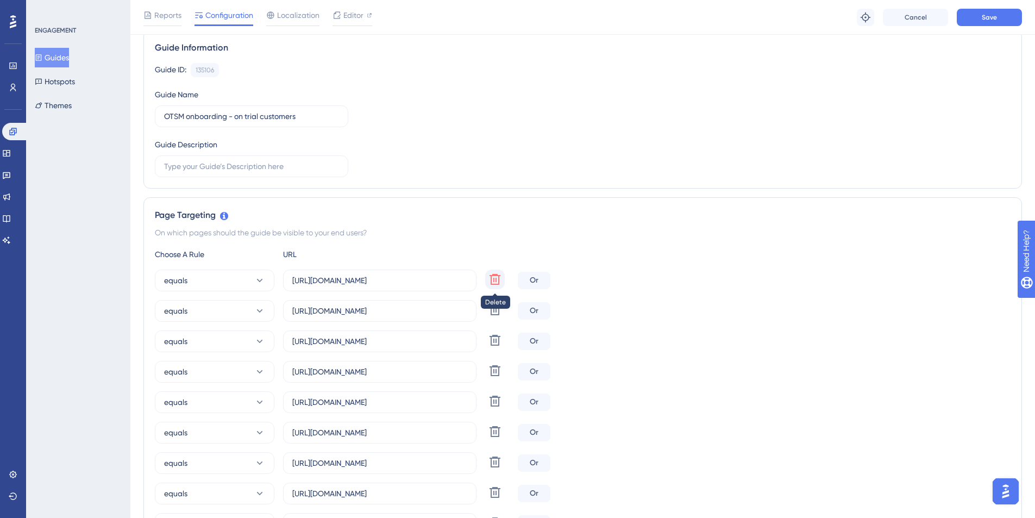
type input "https://medulla.marinesat.cyberowl.io/ot-inventory-vessels"
type input "https://medulla.metrostar.cyberowl.io/ot-inventory-vessels"
type input "https://medulla.mol.cyberowl.io/ot-inventory-vessels"
type input "https://medulla.navarone.cyberowl.io/ot-inventory-vessels"
type input "https://medulla.norstar.cyberowl.io/ot-inventory-vessels"
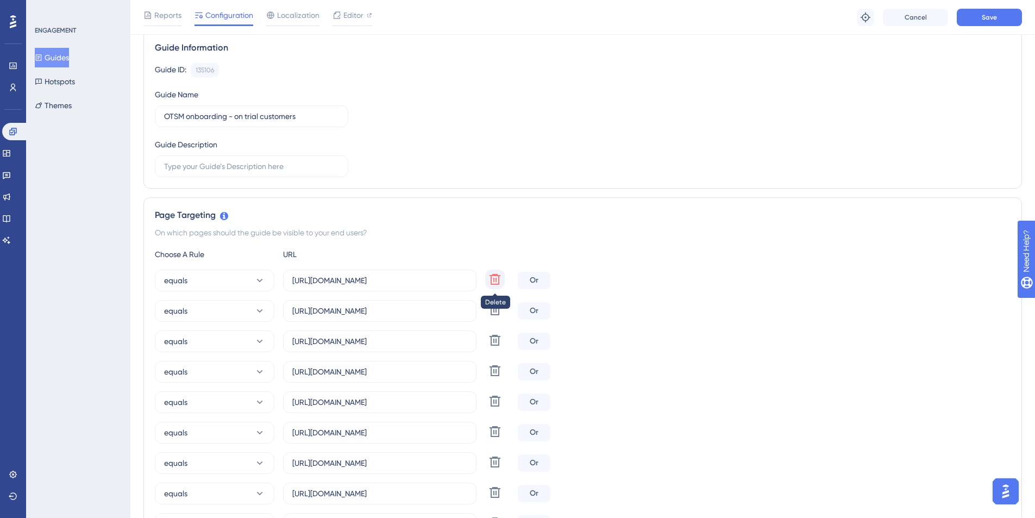
type input "https://medulla.pil.cyberowl.io/ot-inventory-vessels"
type input "https://medulla.pleiades.cyberowl.io/ot-inventory-vessels"
type input "https://medulla.portline.cyberowl.io/ot-inventory-vessels"
type input "https://medulla.rocktree.cyberowl.io/ot-inventory-vessels"
type input "https://medulla.seaspan.cyberowl.io/ot-inventory-vessels"
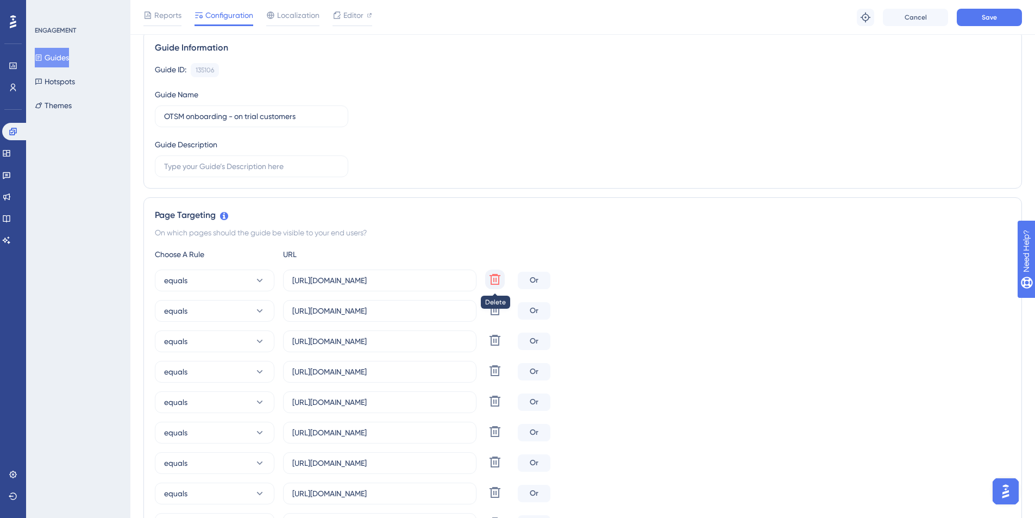
type input "https://medulla.sk-shipping.cyberowl.io/ot-inventory-vessels"
type input "https://medulla.smt-shipping.cyberowl.io/ot-inventory-vessels"
type input "https://medulla.starbulk.cyberowl.io/ot-inventory-vessels"
type input "https://medulla.tufton.cyberowl.io/ot-inventory-vessels"
type input "https://medulla.tufton-bsm.cyberowl.io/ot-inventory-vessels"
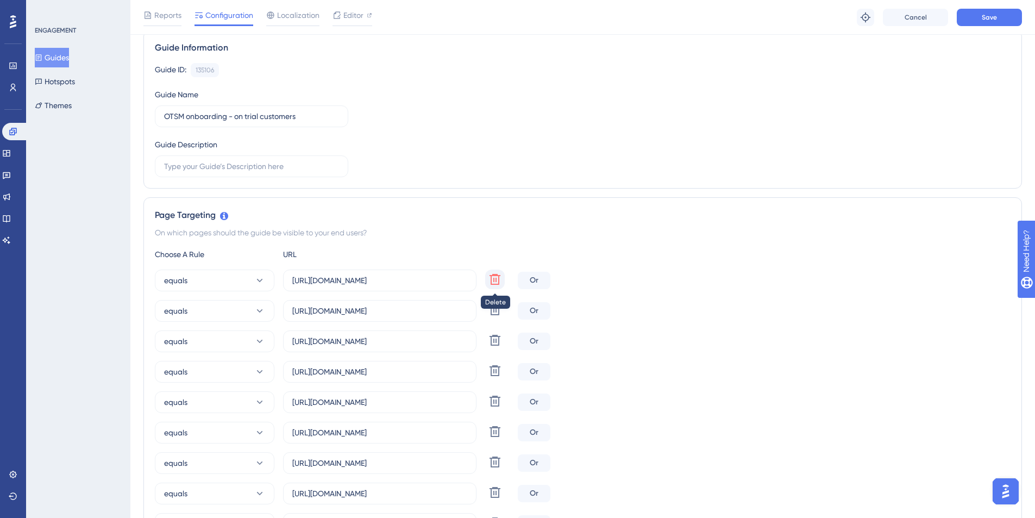
type input "https://medulla.tufton-nomikos.cyberowl.io/ot-inventory-vessels"
type input "https://medulla.seanergy.cyberowl.io/ot-inventory-vessels"
type input "https://medulla.staging.cyberowl.io/ot-inventory-vessels"
type input "https://medulla.demo-02.cyberowl.io/ot-inventory-vessels"
click at [490, 280] on icon at bounding box center [494, 279] width 13 height 13
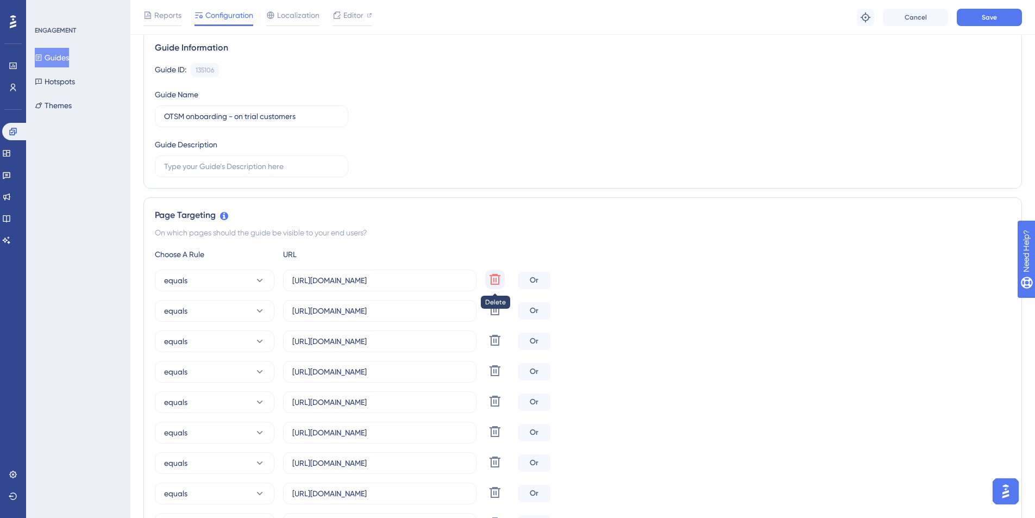
type input "https://medulla.chios-navigation.cyberowl.io/ot-inventory-vessels"
type input "https://medulla.cmb-aesm.cyberowl.io/ot-inventory-vessels"
type input "https://medulla.dalex-shipping.cyberowl.io/ot-inventory-vessels"
type input "https://medulla.eletson.cyberowl.io/ot-inventory-vessels"
type input "https://medulla.enesel.cyberowl.io/ot-inventory-vessels"
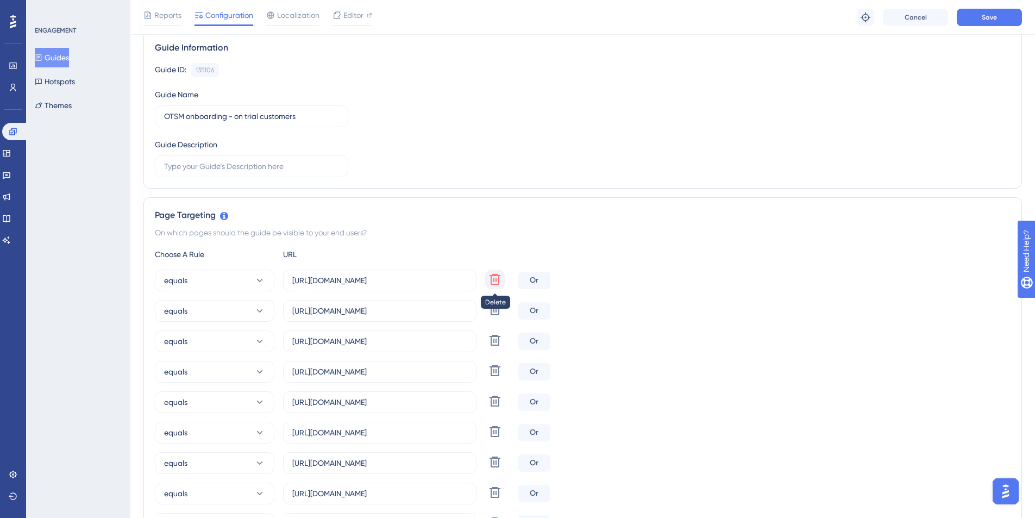
type input "https://medulla.euronav.cyberowl.io/ot-inventory-vessels"
type input "https://medulla.hmm.cyberowl.io/ot-inventory-vessels"
type input "https://medulla.hls.cyberowl.io/ot-inventory-vessels"
type input "https://medulla.kline.cyberowl.io/ot-inventory-vessels"
type input "https://medulla.kuok.cyberowl.io/ot-inventory-vessels"
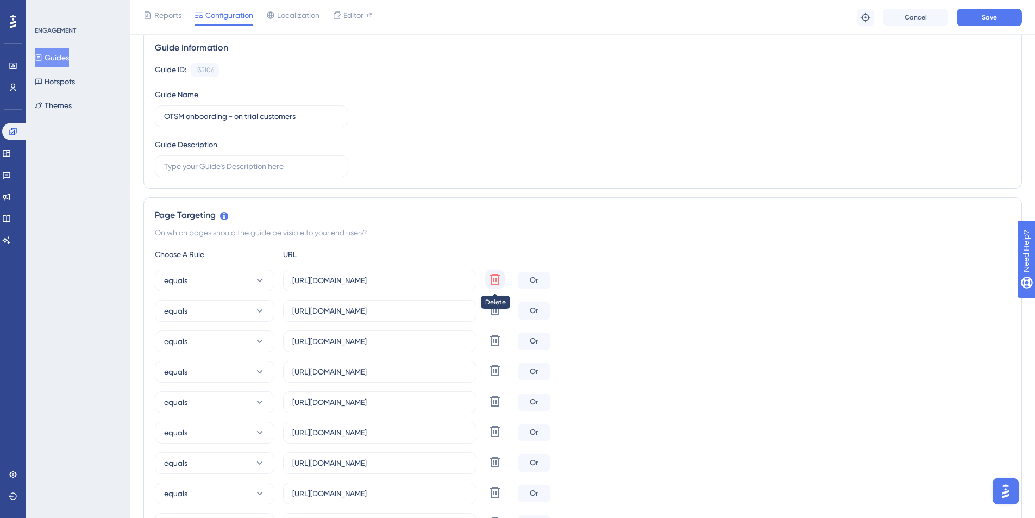
type input "https://medulla.lemissoler.cyberowl.io/ot-inventory-vessels"
type input "https://medulla.marinesat.cyberowl.io/ot-inventory-vessels"
type input "https://medulla.metrostar.cyberowl.io/ot-inventory-vessels"
type input "https://medulla.mol.cyberowl.io/ot-inventory-vessels"
type input "https://medulla.navarone.cyberowl.io/ot-inventory-vessels"
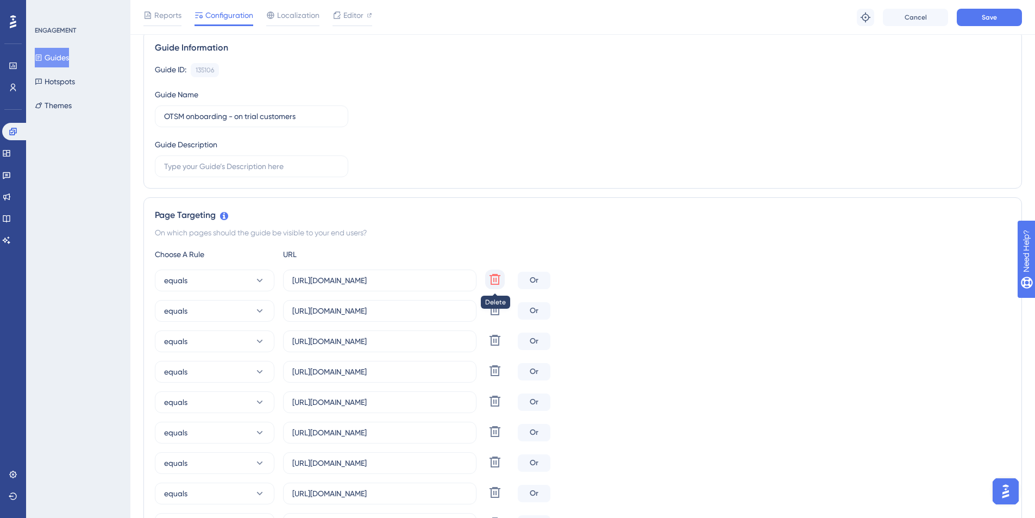
type input "https://medulla.norstar.cyberowl.io/ot-inventory-vessels"
type input "https://medulla.pil.cyberowl.io/ot-inventory-vessels"
type input "https://medulla.pleiades.cyberowl.io/ot-inventory-vessels"
type input "https://medulla.portline.cyberowl.io/ot-inventory-vessels"
type input "https://medulla.rocktree.cyberowl.io/ot-inventory-vessels"
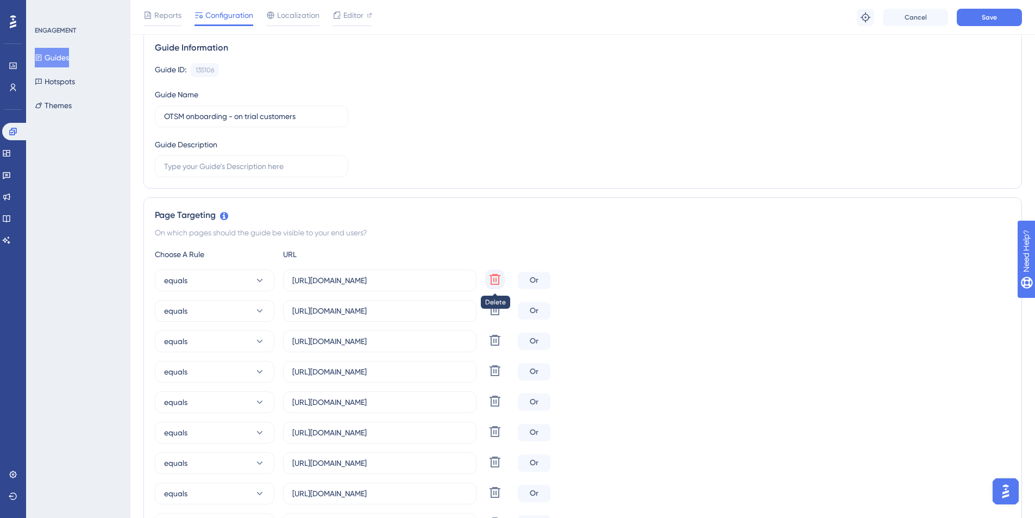
type input "https://medulla.seaspan.cyberowl.io/ot-inventory-vessels"
type input "https://medulla.sk-shipping.cyberowl.io/ot-inventory-vessels"
type input "https://medulla.smt-shipping.cyberowl.io/ot-inventory-vessels"
type input "https://medulla.starbulk.cyberowl.io/ot-inventory-vessels"
type input "https://medulla.tufton.cyberowl.io/ot-inventory-vessels"
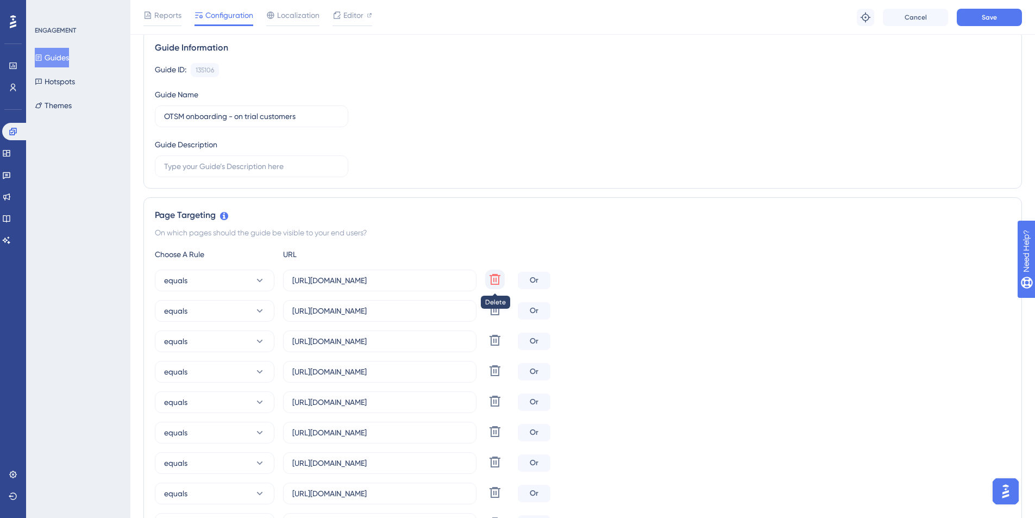
type input "https://medulla.tufton-bsm.cyberowl.io/ot-inventory-vessels"
type input "https://medulla.tufton-nomikos.cyberowl.io/ot-inventory-vessels"
type input "https://medulla.seanergy.cyberowl.io/ot-inventory-vessels"
type input "https://medulla.staging.cyberowl.io/ot-inventory-vessels"
type input "https://medulla.demo-02.cyberowl.io/ot-inventory-vessels"
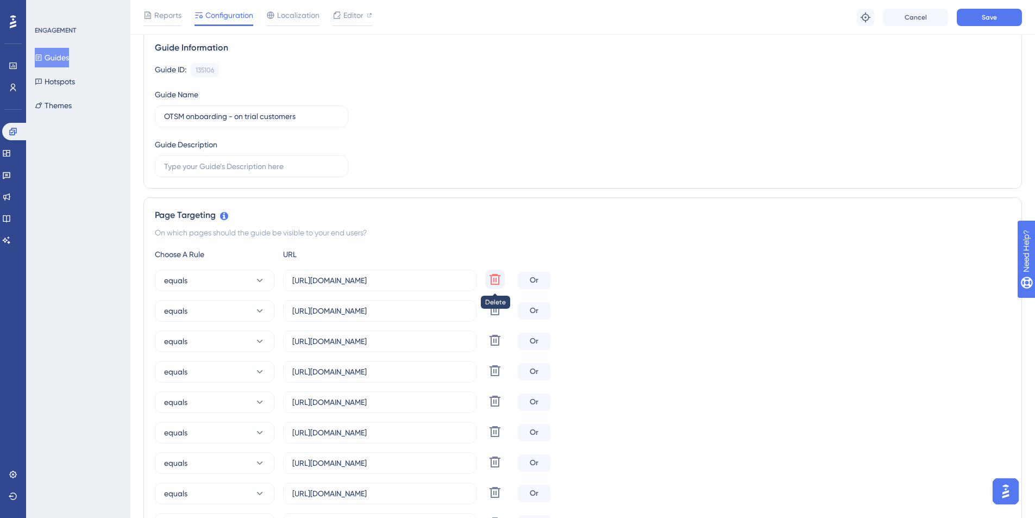
type input "https://medulla.cmb-aesm.cyberowl.io/ot-inventory-vessels"
type input "https://medulla.dalex-shipping.cyberowl.io/ot-inventory-vessels"
type input "https://medulla.eletson.cyberowl.io/ot-inventory-vessels"
type input "https://medulla.enesel.cyberowl.io/ot-inventory-vessels"
type input "https://medulla.euronav.cyberowl.io/ot-inventory-vessels"
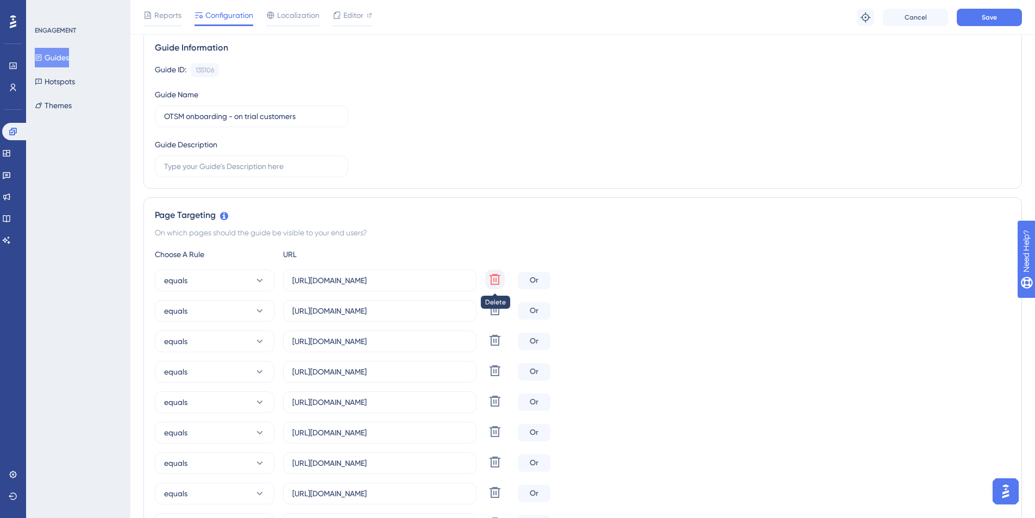
type input "https://medulla.hmm.cyberowl.io/ot-inventory-vessels"
type input "https://medulla.hls.cyberowl.io/ot-inventory-vessels"
type input "https://medulla.kline.cyberowl.io/ot-inventory-vessels"
type input "https://medulla.kuok.cyberowl.io/ot-inventory-vessels"
type input "https://medulla.lemissoler.cyberowl.io/ot-inventory-vessels"
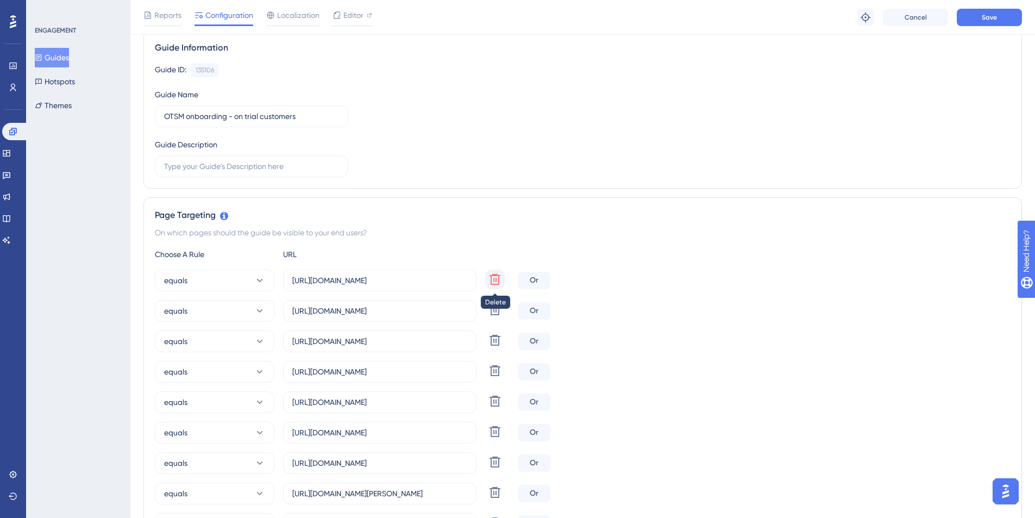
type input "https://medulla.marinesat.cyberowl.io/ot-inventory-vessels"
type input "https://medulla.metrostar.cyberowl.io/ot-inventory-vessels"
type input "https://medulla.mol.cyberowl.io/ot-inventory-vessels"
type input "https://medulla.navarone.cyberowl.io/ot-inventory-vessels"
type input "https://medulla.norstar.cyberowl.io/ot-inventory-vessels"
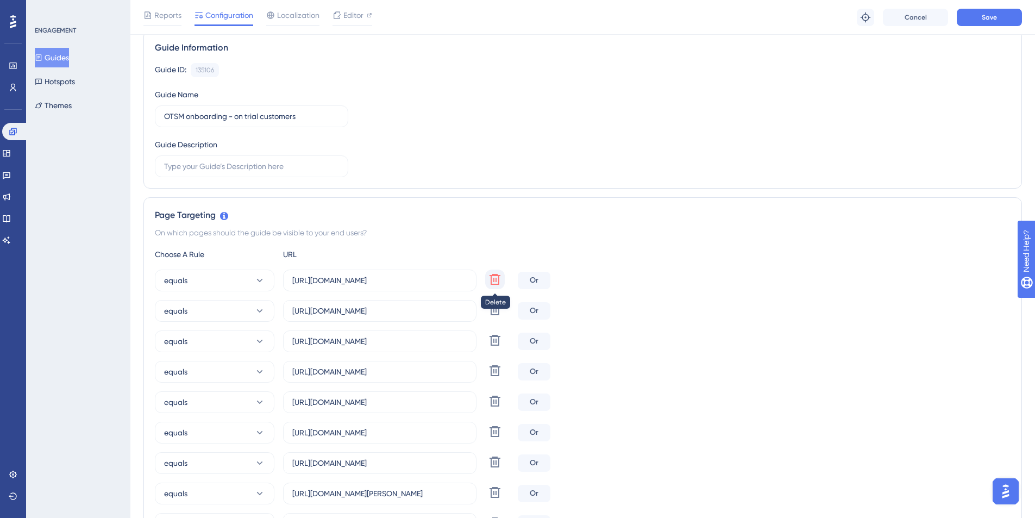
type input "https://medulla.pil.cyberowl.io/ot-inventory-vessels"
type input "https://medulla.pleiades.cyberowl.io/ot-inventory-vessels"
type input "https://medulla.portline.cyberowl.io/ot-inventory-vessels"
type input "https://medulla.rocktree.cyberowl.io/ot-inventory-vessels"
type input "https://medulla.seaspan.cyberowl.io/ot-inventory-vessels"
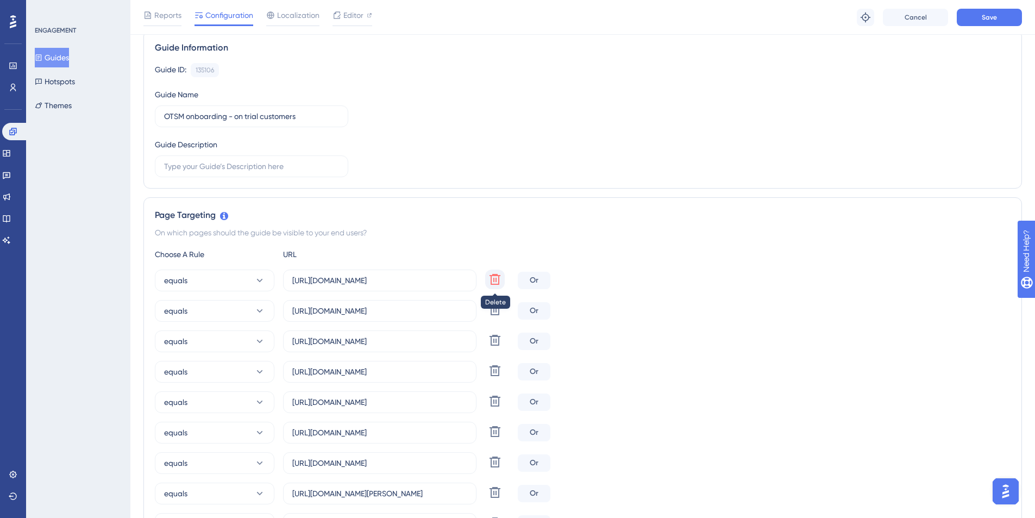
type input "https://medulla.sk-shipping.cyberowl.io/ot-inventory-vessels"
type input "https://medulla.smt-shipping.cyberowl.io/ot-inventory-vessels"
type input "https://medulla.starbulk.cyberowl.io/ot-inventory-vessels"
type input "https://medulla.tufton.cyberowl.io/ot-inventory-vessels"
type input "https://medulla.tufton-bsm.cyberowl.io/ot-inventory-vessels"
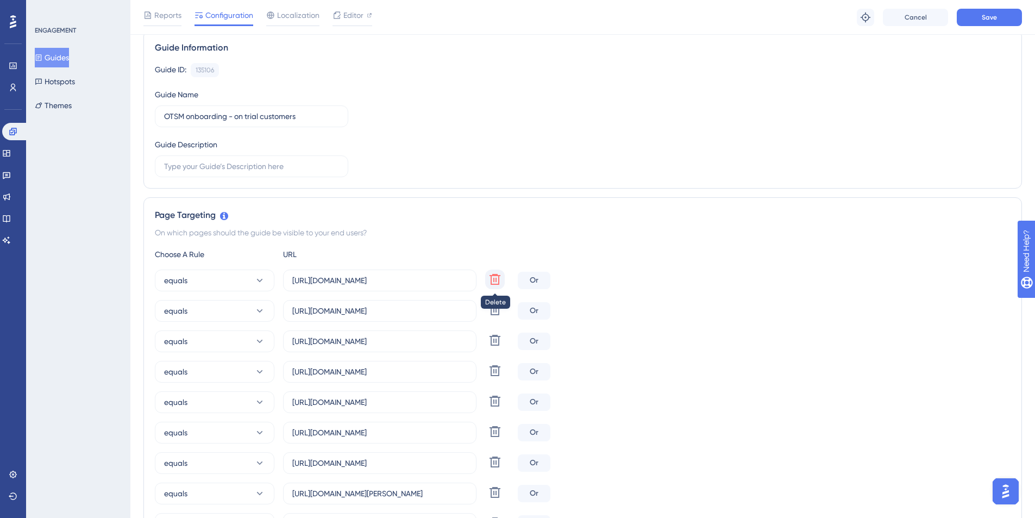
type input "https://medulla.tufton-nomikos.cyberowl.io/ot-inventory-vessels"
type input "https://medulla.seanergy.cyberowl.io/ot-inventory-vessels"
type input "https://medulla.staging.cyberowl.io/ot-inventory-vessels"
type input "https://medulla.demo-02.cyberowl.io/ot-inventory-vessels"
click at [490, 280] on icon at bounding box center [494, 279] width 13 height 13
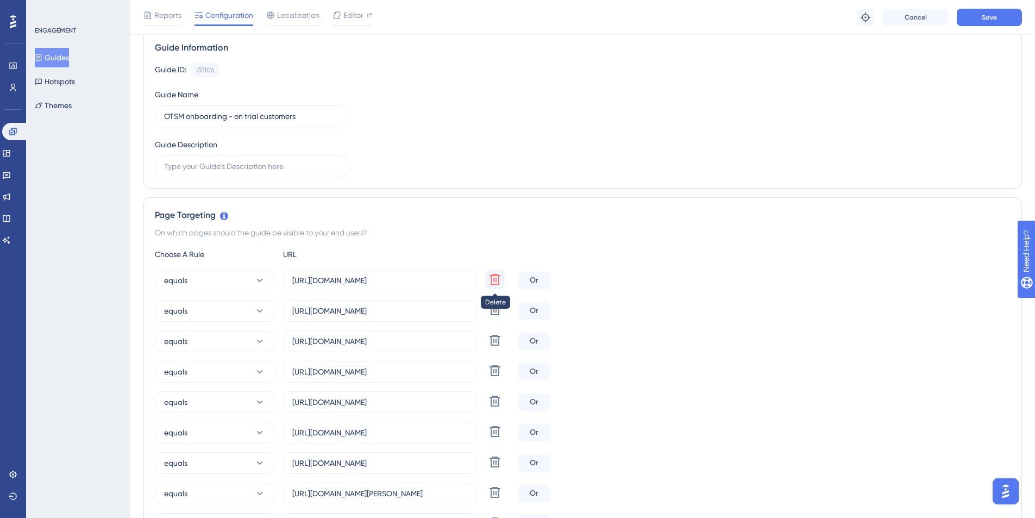
type input "https://medulla.dalex-shipping.cyberowl.io/ot-inventory-vessels"
type input "https://medulla.eletson.cyberowl.io/ot-inventory-vessels"
type input "https://medulla.enesel.cyberowl.io/ot-inventory-vessels"
type input "https://medulla.euronav.cyberowl.io/ot-inventory-vessels"
type input "https://medulla.hmm.cyberowl.io/ot-inventory-vessels"
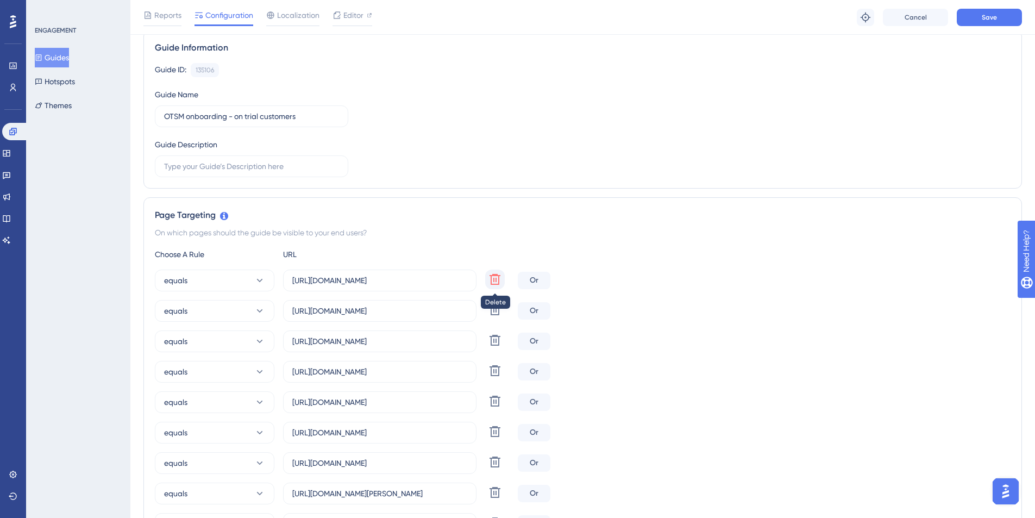
type input "https://medulla.hls.cyberowl.io/ot-inventory-vessels"
type input "https://medulla.kline.cyberowl.io/ot-inventory-vessels"
type input "https://medulla.kuok.cyberowl.io/ot-inventory-vessels"
type input "https://medulla.lemissoler.cyberowl.io/ot-inventory-vessels"
type input "https://medulla.marinesat.cyberowl.io/ot-inventory-vessels"
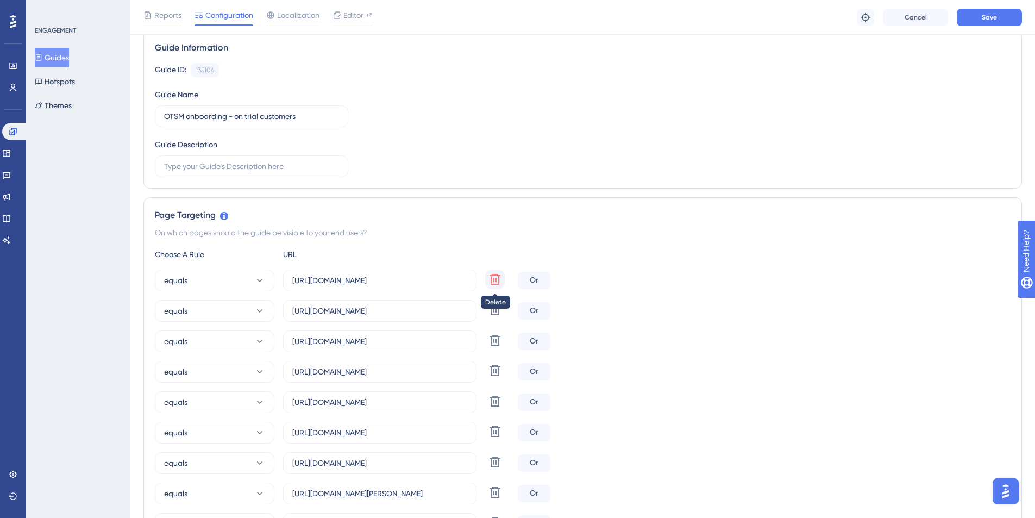
type input "https://medulla.metrostar.cyberowl.io/ot-inventory-vessels"
click at [490, 280] on icon at bounding box center [494, 279] width 13 height 13
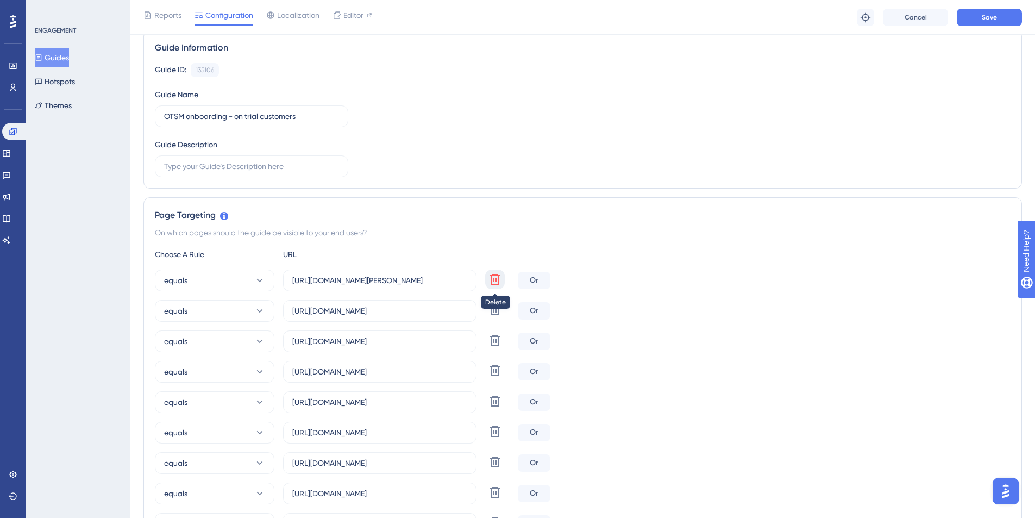
click at [490, 280] on icon at bounding box center [494, 279] width 13 height 13
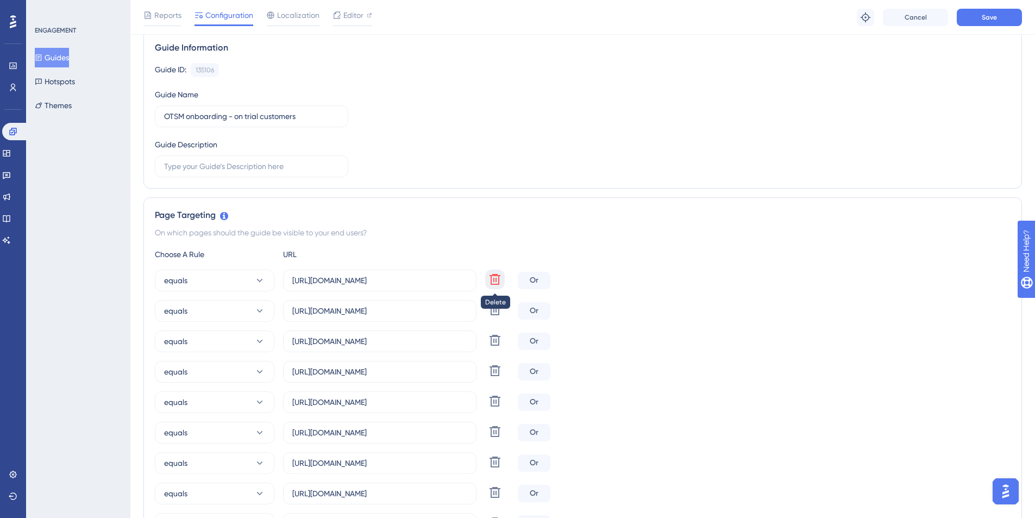
click at [490, 280] on icon at bounding box center [494, 279] width 13 height 13
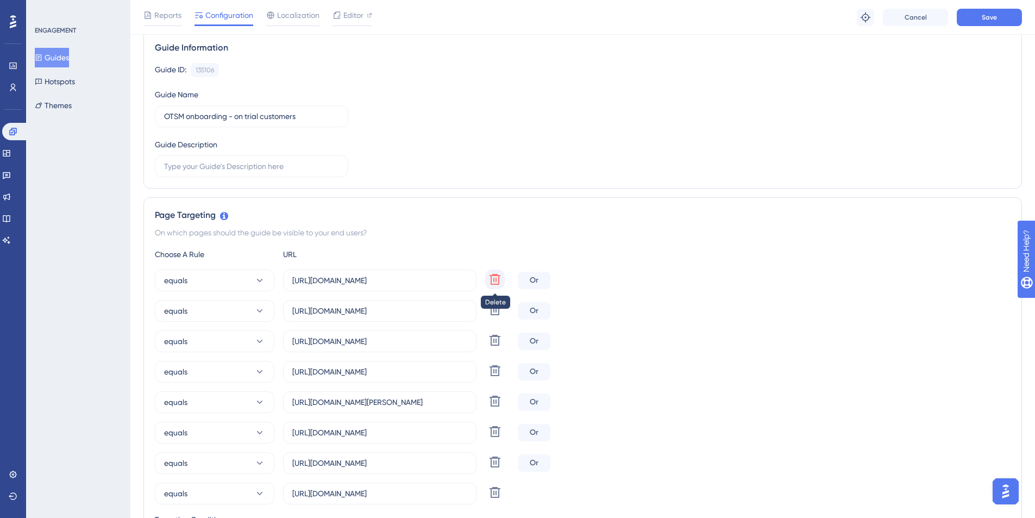
click at [490, 280] on icon at bounding box center [494, 279] width 13 height 13
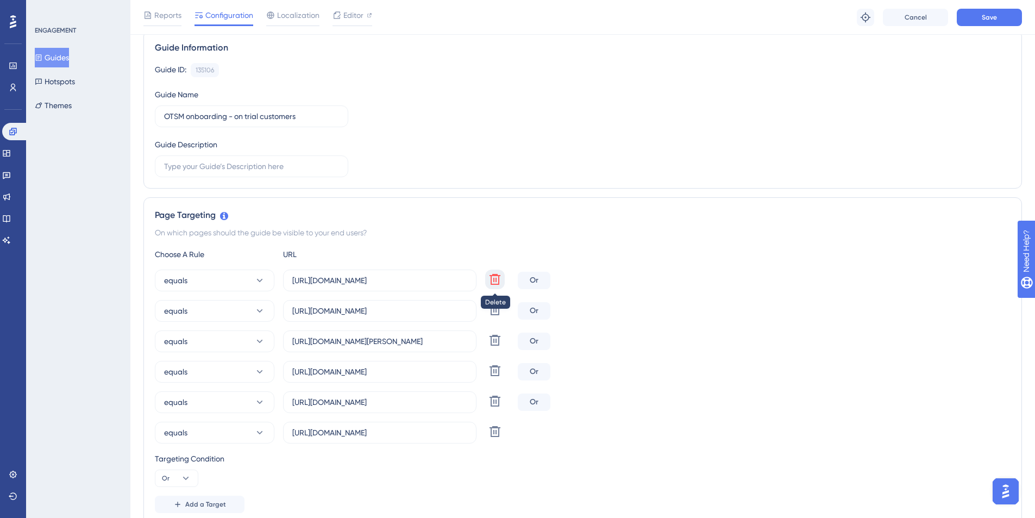
click at [490, 280] on icon at bounding box center [494, 279] width 13 height 13
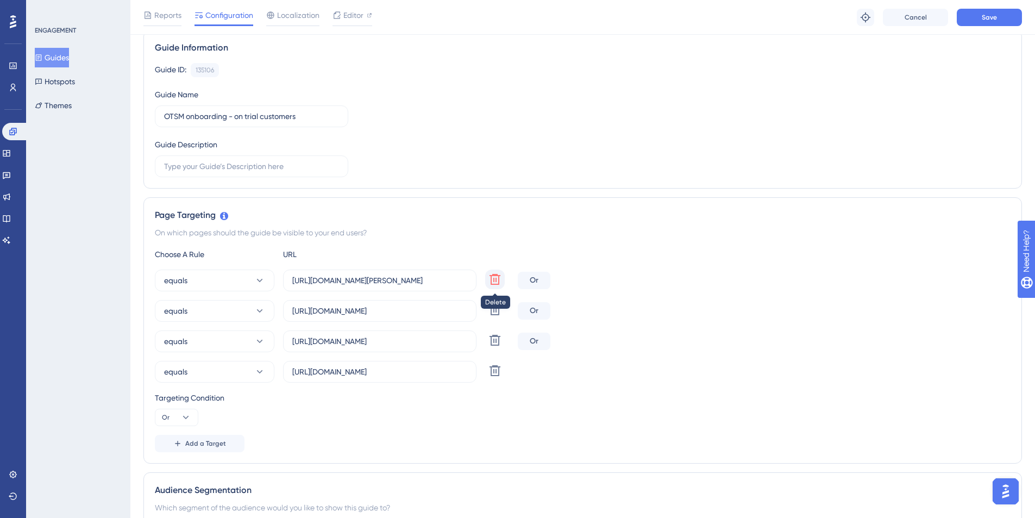
click at [490, 280] on icon at bounding box center [494, 279] width 13 height 13
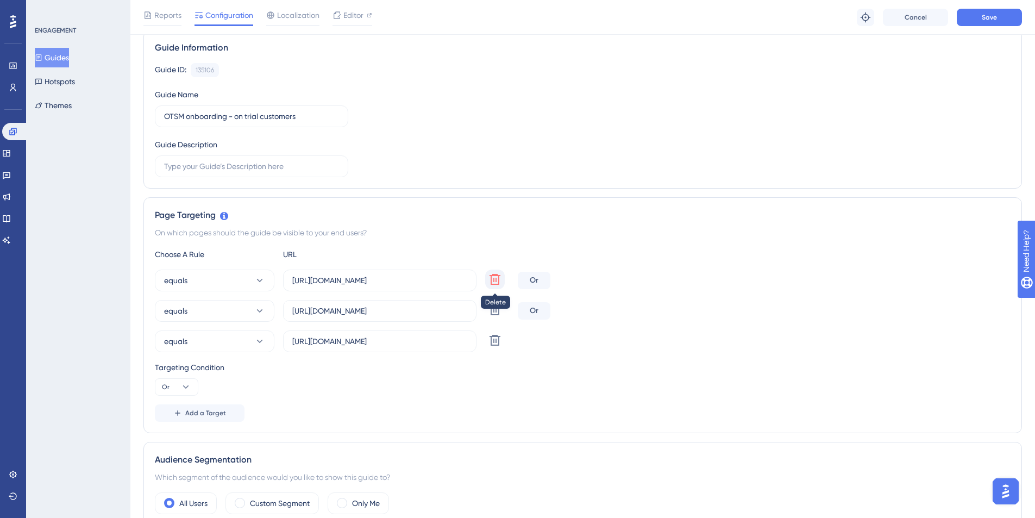
click at [490, 280] on icon at bounding box center [494, 279] width 13 height 13
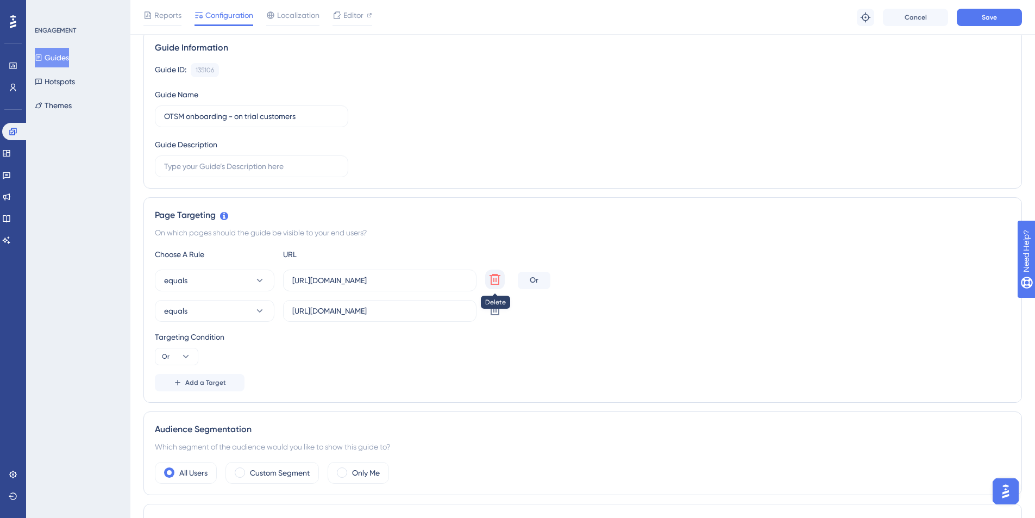
click at [490, 280] on icon at bounding box center [494, 279] width 13 height 13
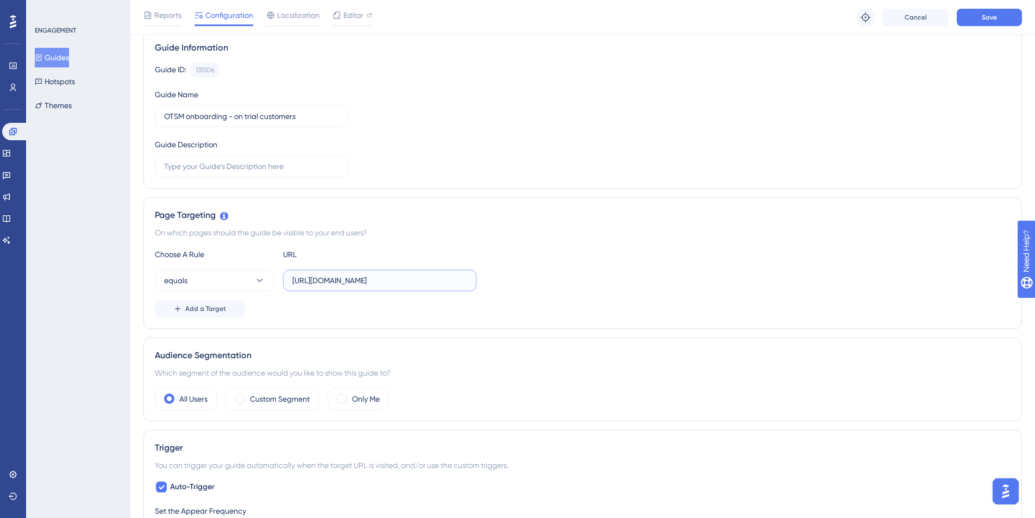
click at [411, 279] on input "https://medulla.demo-02.cyberowl.io/ot-inventory-vessels" at bounding box center [379, 280] width 175 height 12
paste input "text"
click at [212, 285] on button "equals" at bounding box center [215, 280] width 120 height 22
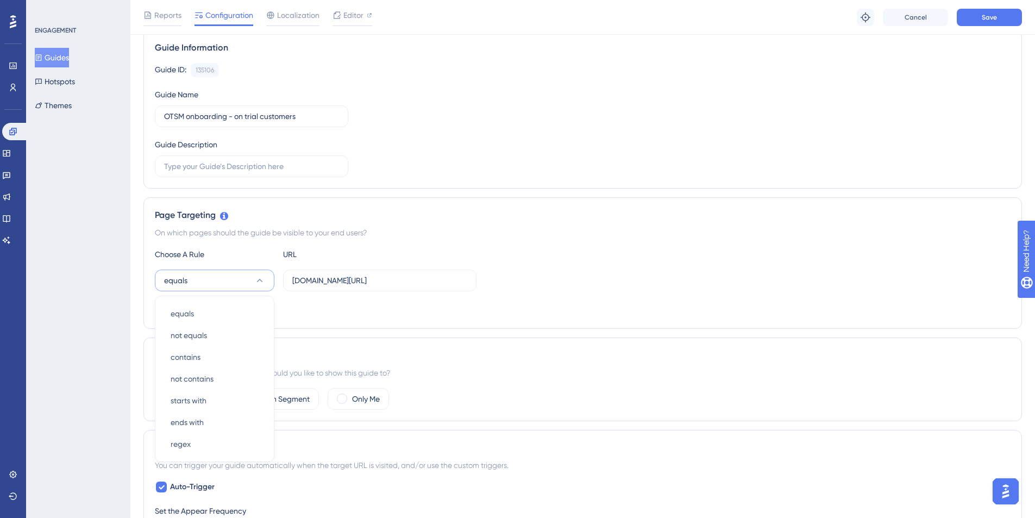
scroll to position [204, 0]
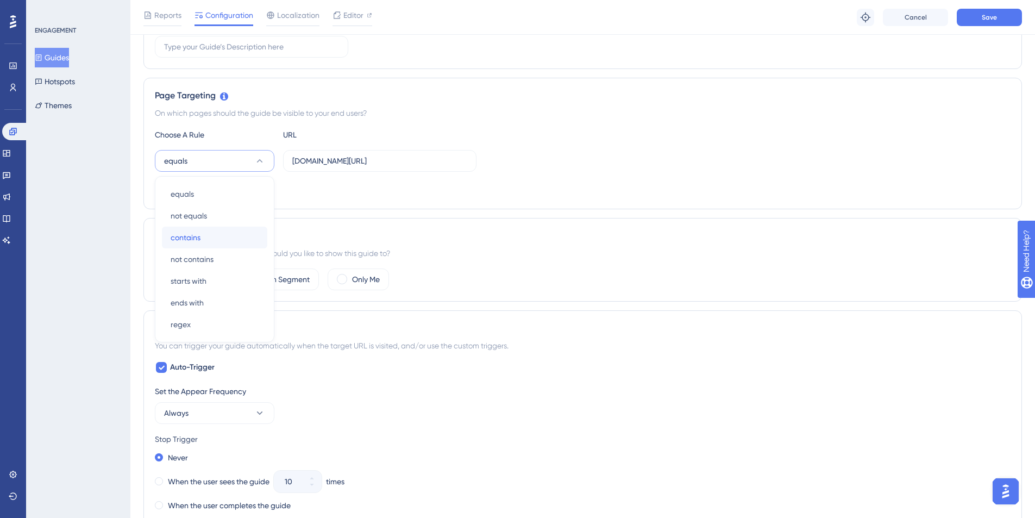
click at [184, 236] on span "contains" at bounding box center [186, 237] width 30 height 13
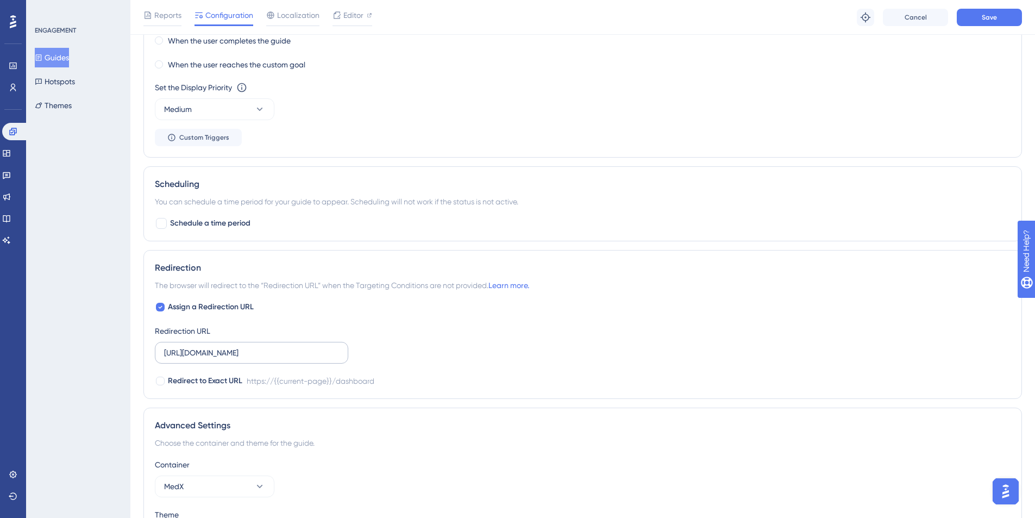
scroll to position [752, 0]
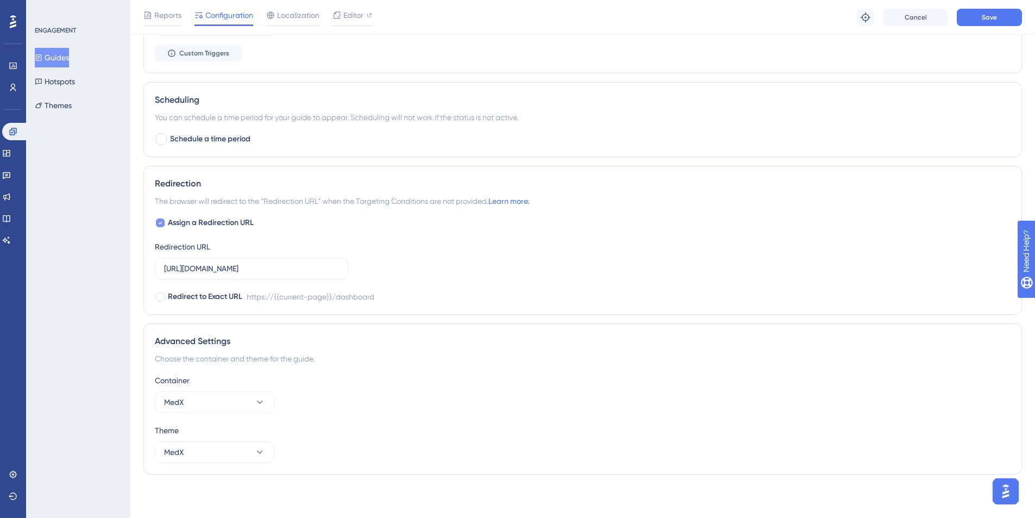
click at [164, 225] on div at bounding box center [160, 222] width 9 height 9
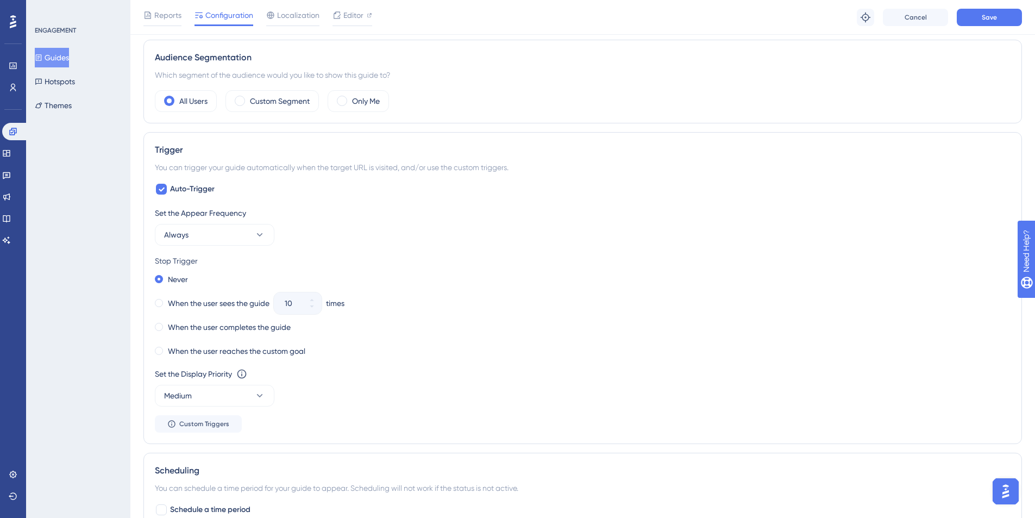
scroll to position [444, 0]
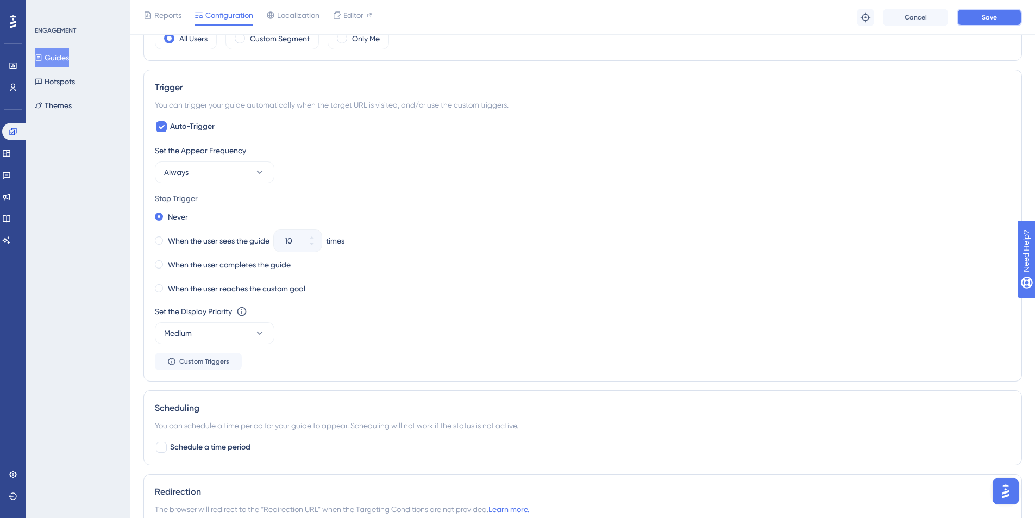
click at [995, 15] on span "Save" at bounding box center [989, 17] width 15 height 9
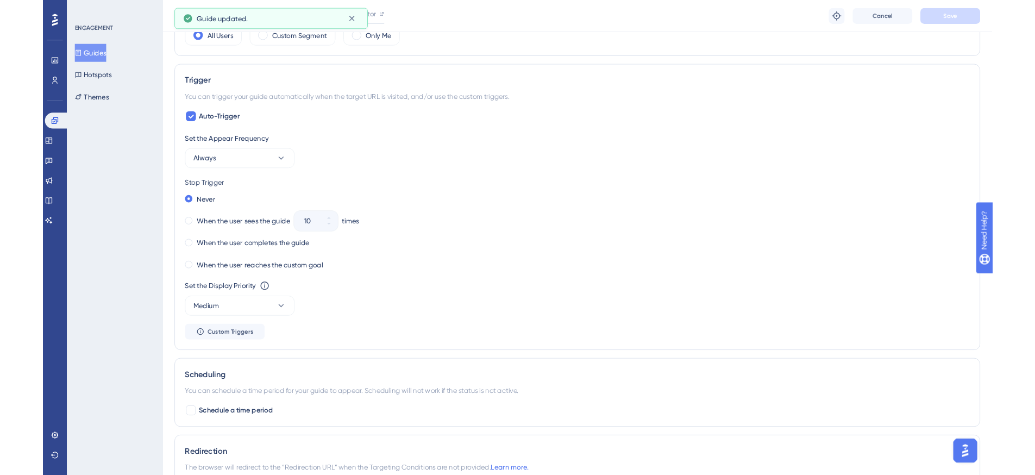
scroll to position [0, 0]
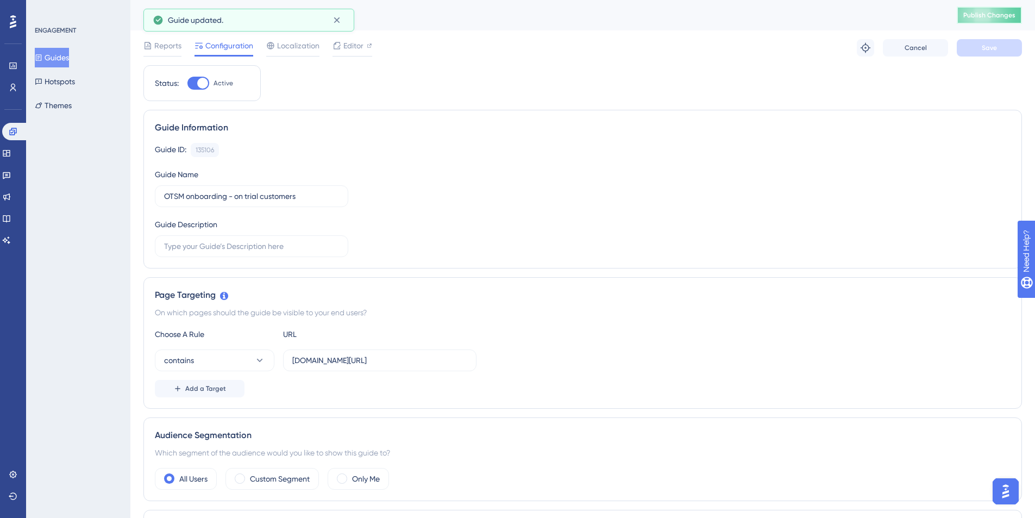
click at [990, 13] on span "Publish Changes" at bounding box center [989, 15] width 52 height 9
